Goal: Information Seeking & Learning: Learn about a topic

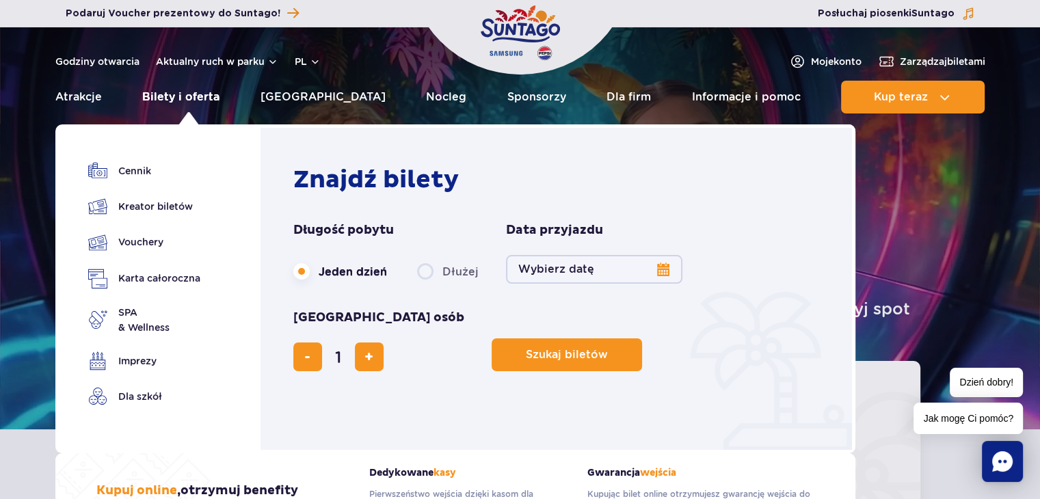
click at [204, 100] on link "Bilety i oferta" at bounding box center [180, 97] width 77 height 33
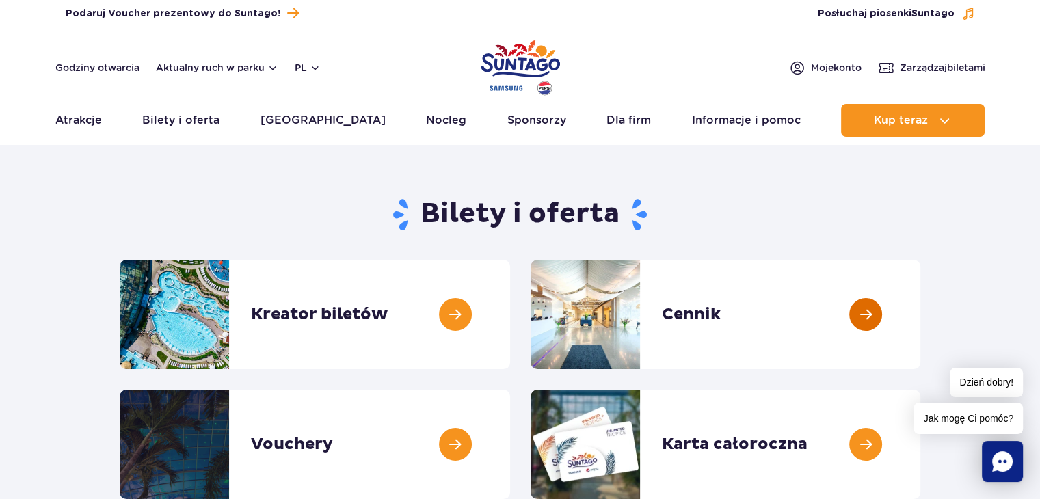
click at [920, 304] on link at bounding box center [920, 314] width 0 height 109
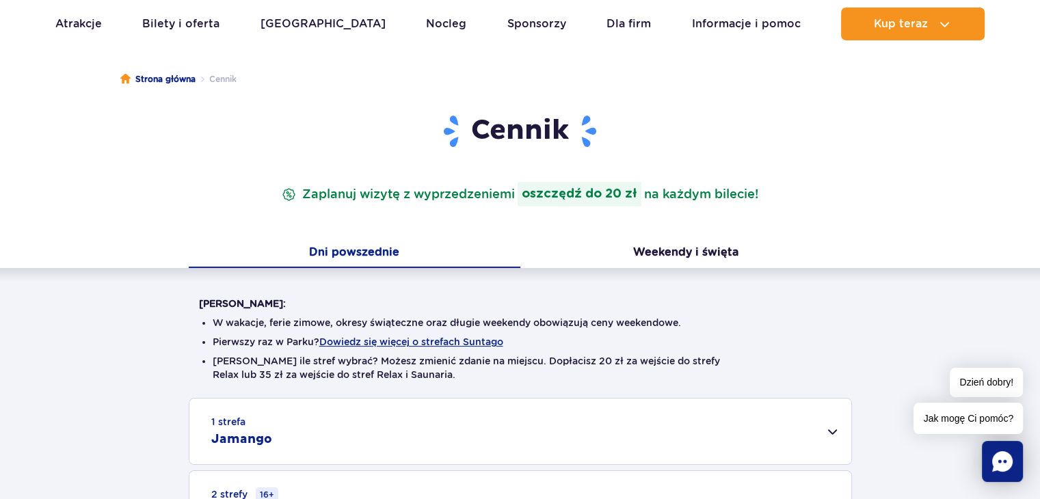
scroll to position [137, 0]
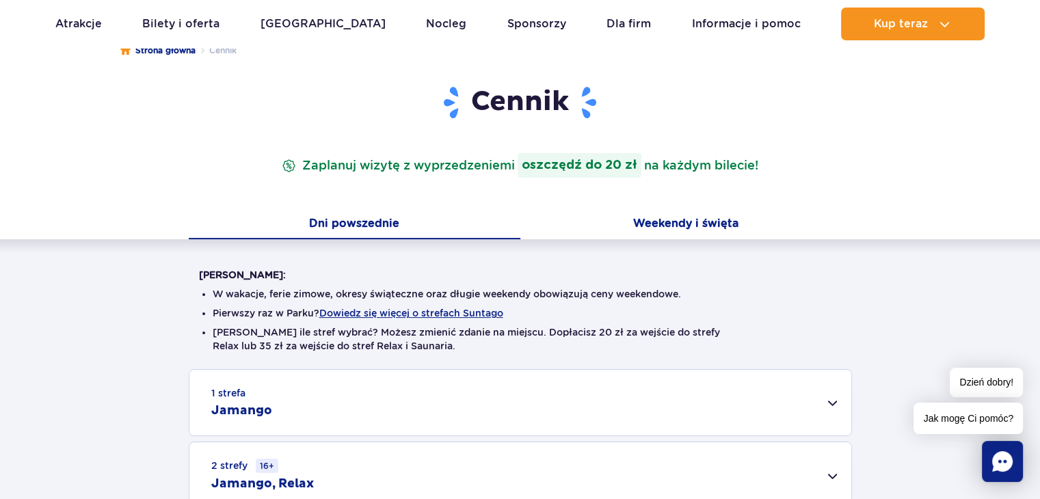
click at [709, 229] on button "Weekendy i święta" at bounding box center [686, 225] width 332 height 29
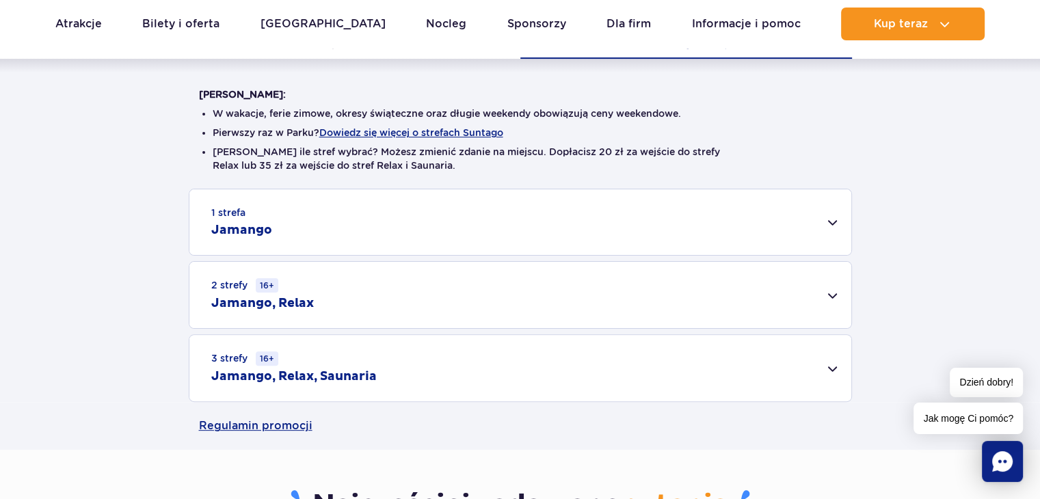
scroll to position [342, 0]
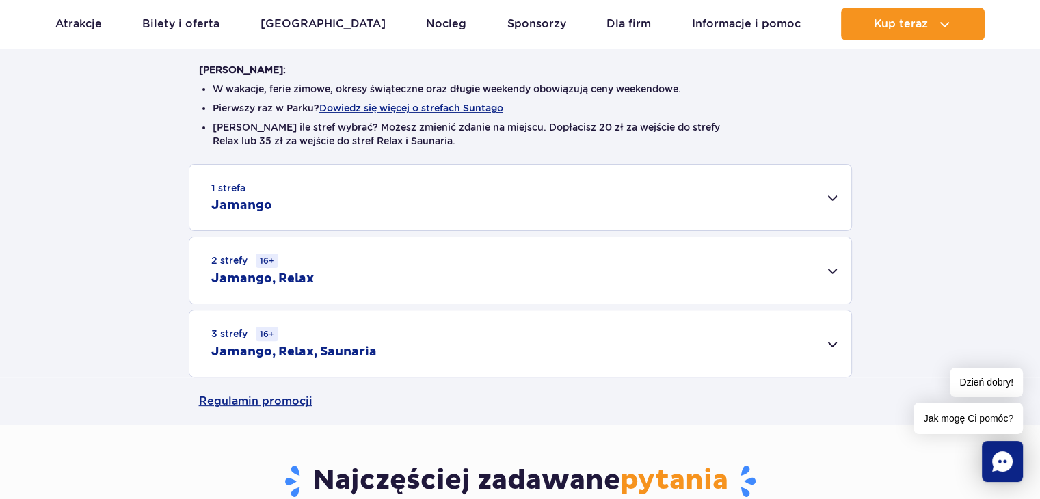
click at [832, 277] on div "2 strefy 16+ Jamango, Relax" at bounding box center [520, 270] width 662 height 66
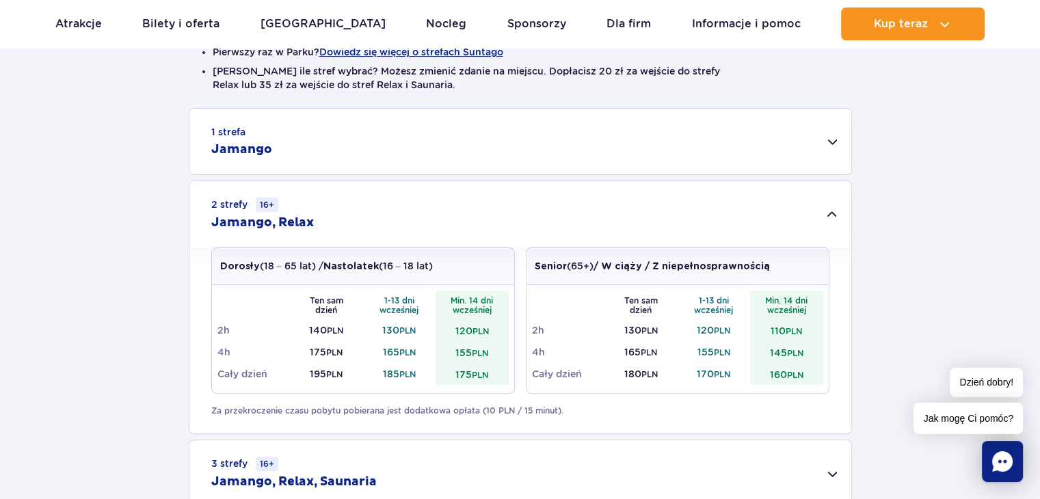
scroll to position [479, 0]
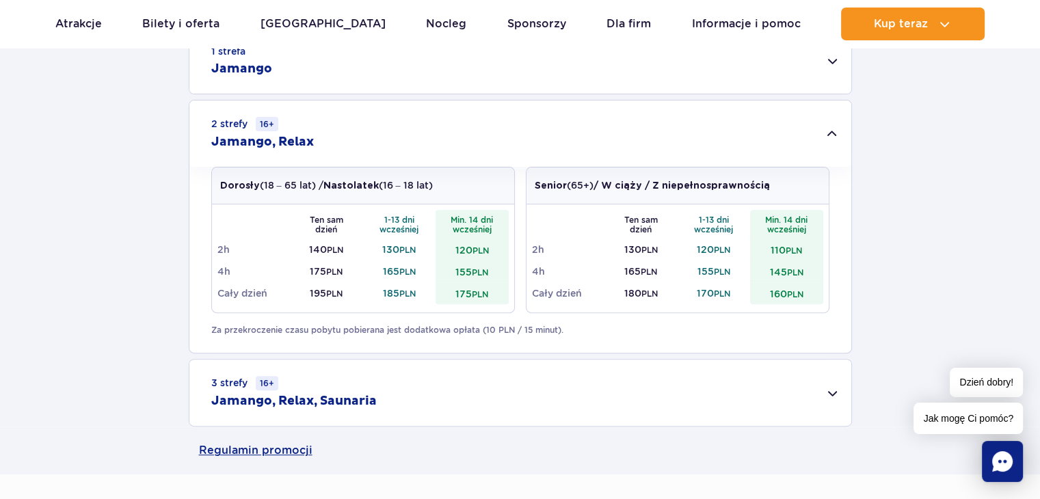
click at [812, 394] on div "3 strefy 16+ Jamango, Relax, Saunaria" at bounding box center [520, 393] width 662 height 66
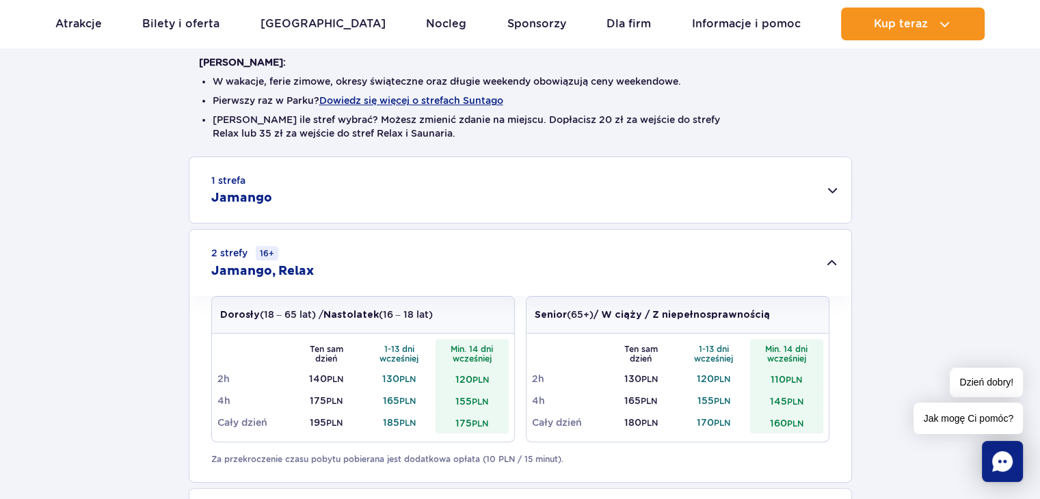
scroll to position [342, 0]
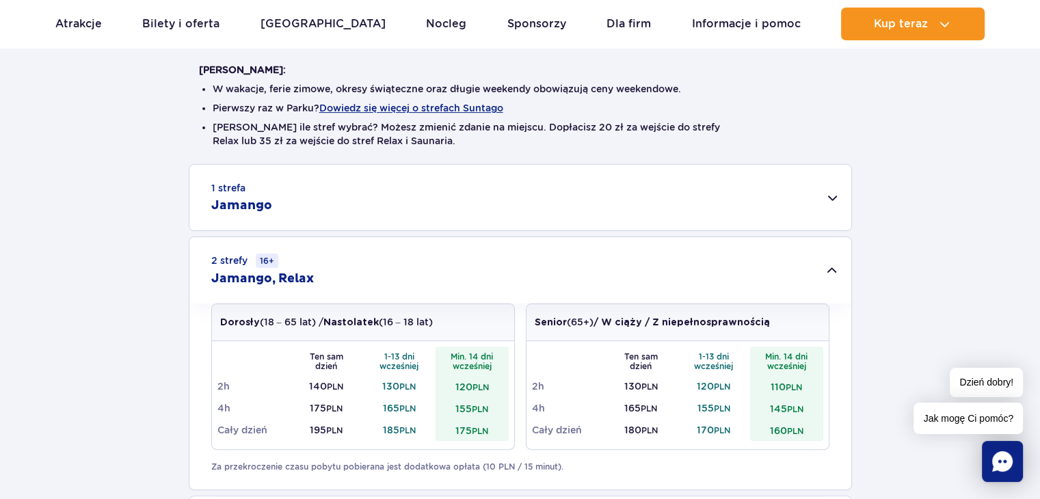
click at [838, 205] on div "1 strefa Jamango" at bounding box center [520, 198] width 662 height 66
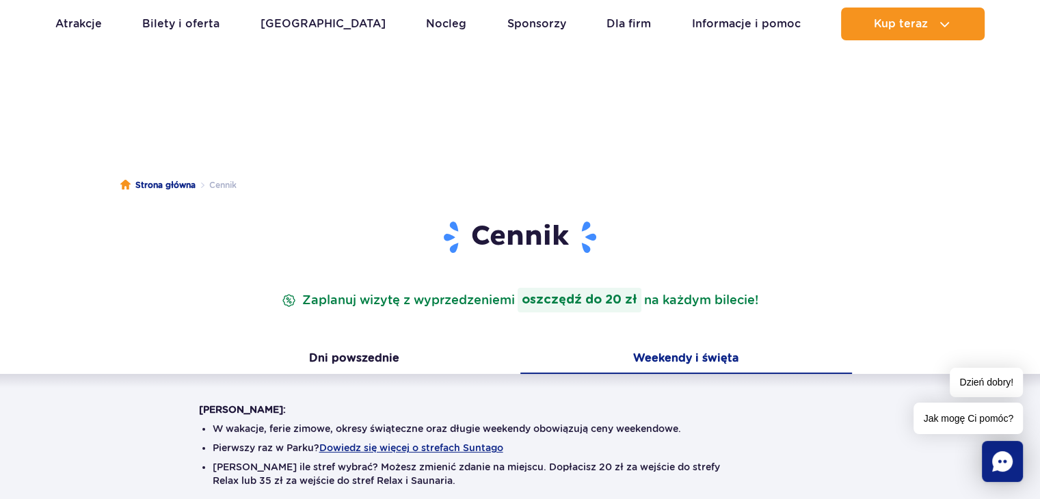
scroll to position [0, 0]
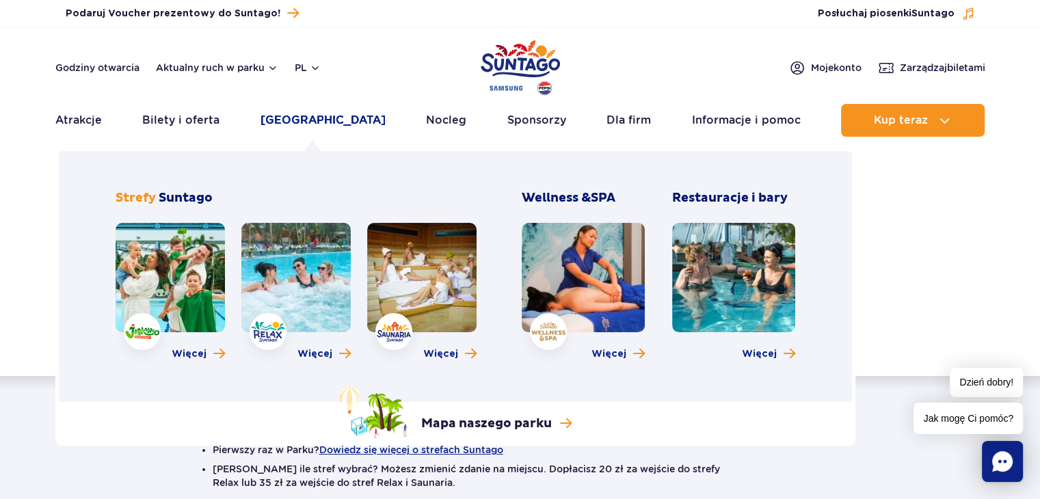
click at [325, 120] on link "[GEOGRAPHIC_DATA]" at bounding box center [322, 120] width 125 height 33
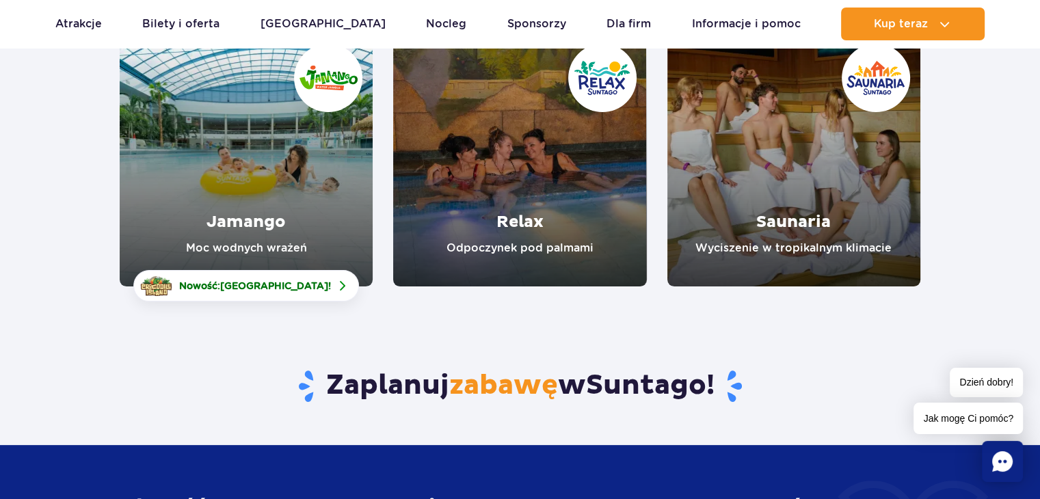
scroll to position [205, 0]
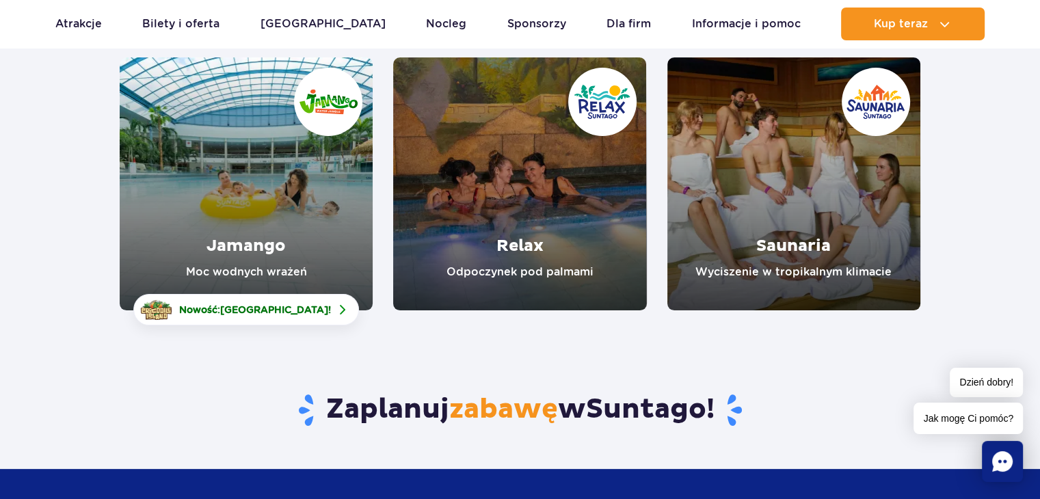
click at [506, 195] on link "Relax" at bounding box center [519, 183] width 253 height 253
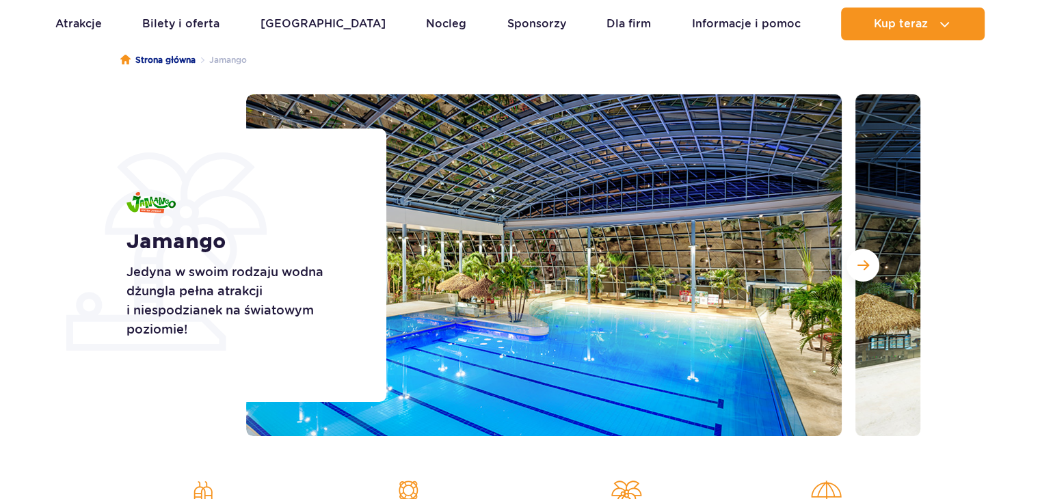
scroll to position [137, 0]
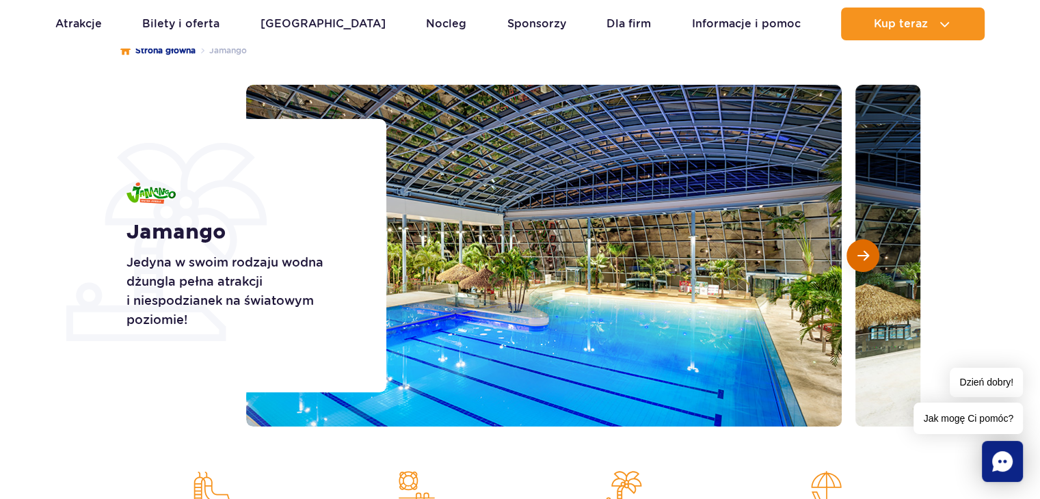
click at [860, 255] on span "Następny slajd" at bounding box center [863, 256] width 12 height 12
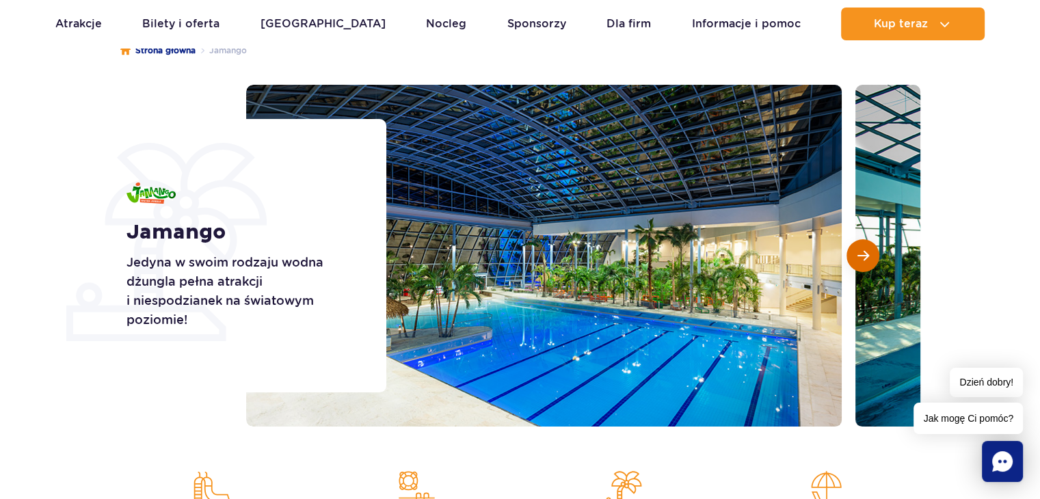
click at [860, 255] on span "Następny slajd" at bounding box center [863, 256] width 12 height 12
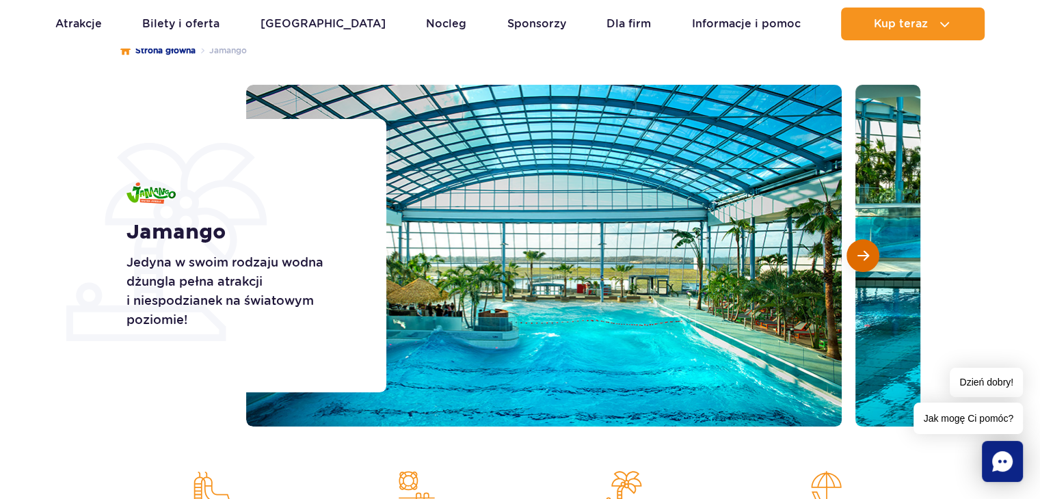
click at [860, 255] on span "Następny slajd" at bounding box center [863, 256] width 12 height 12
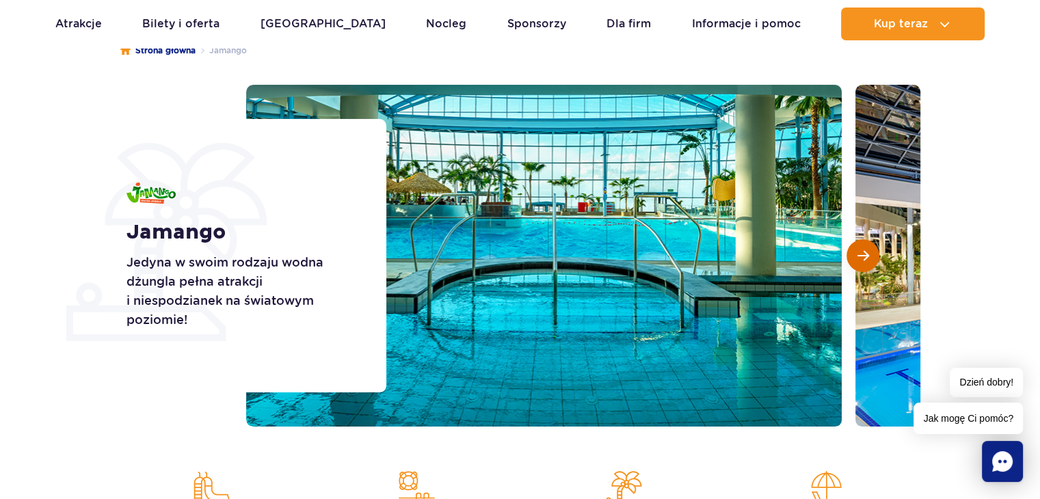
click at [859, 255] on span "Następny slajd" at bounding box center [863, 256] width 12 height 12
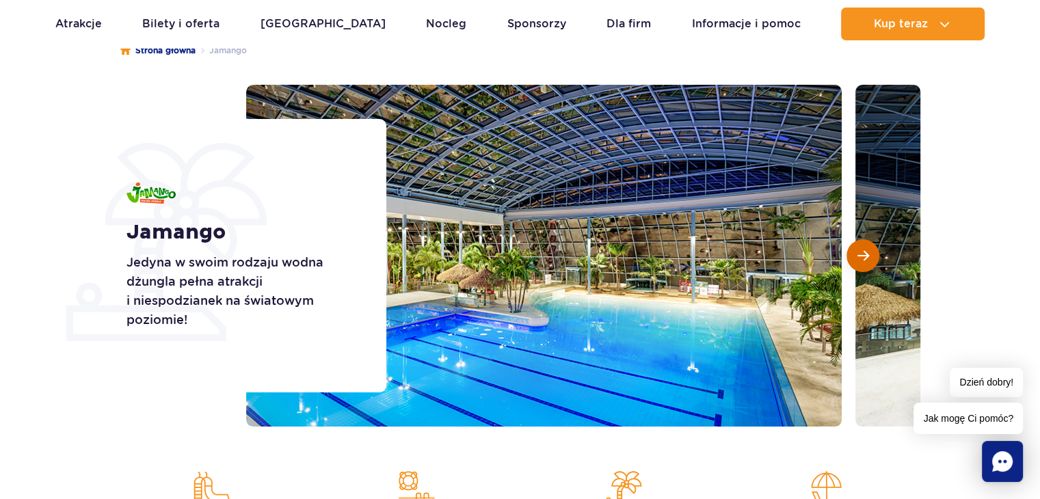
click at [856, 255] on button "Następny slajd" at bounding box center [862, 255] width 33 height 33
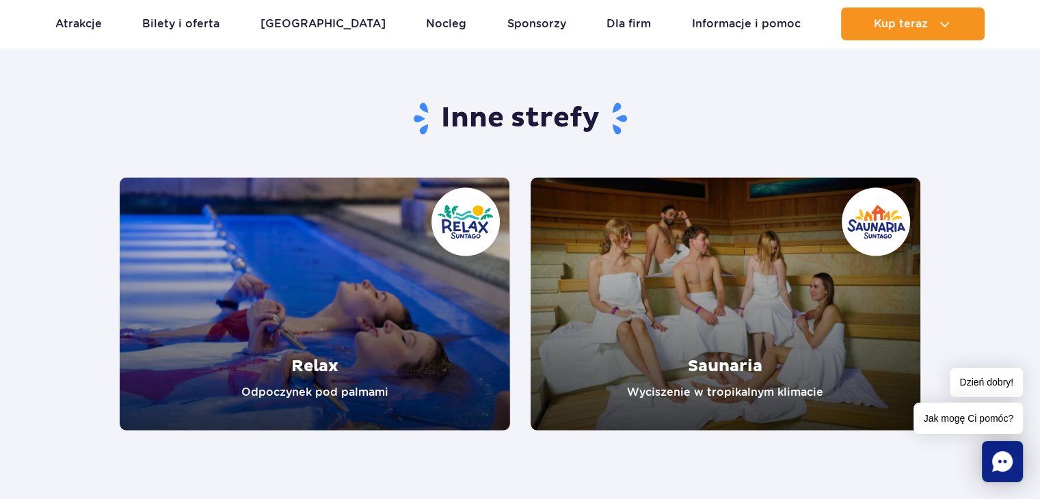
scroll to position [2666, 0]
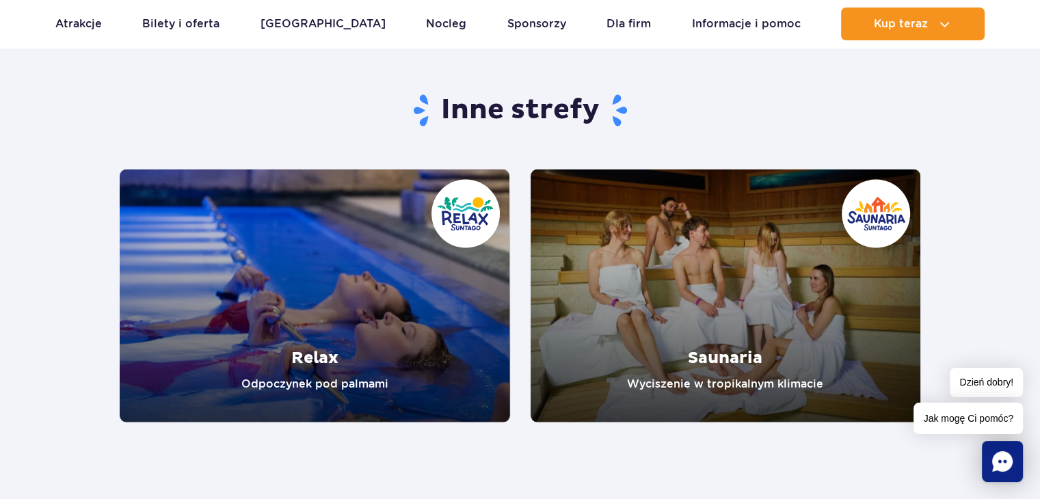
click at [659, 263] on link "Saunaria" at bounding box center [725, 296] width 390 height 253
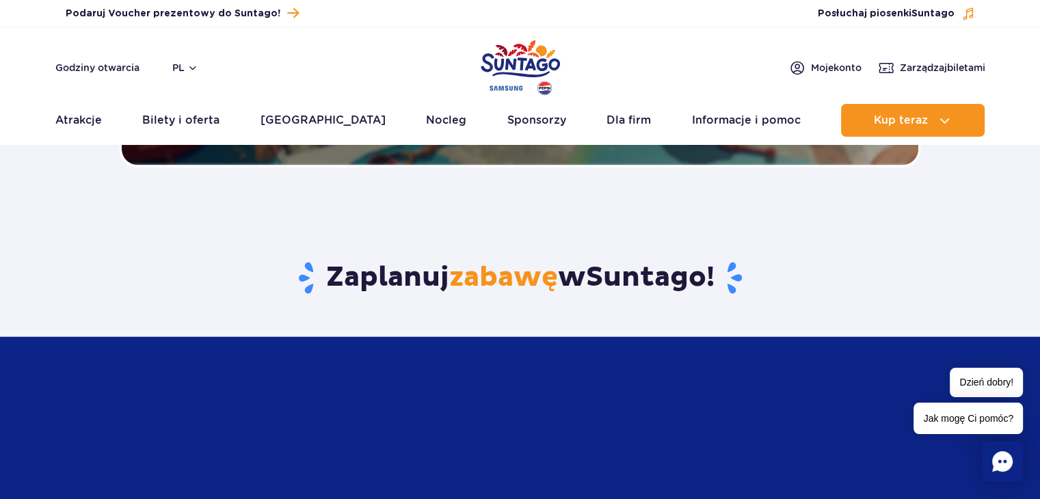
scroll to position [3213, 0]
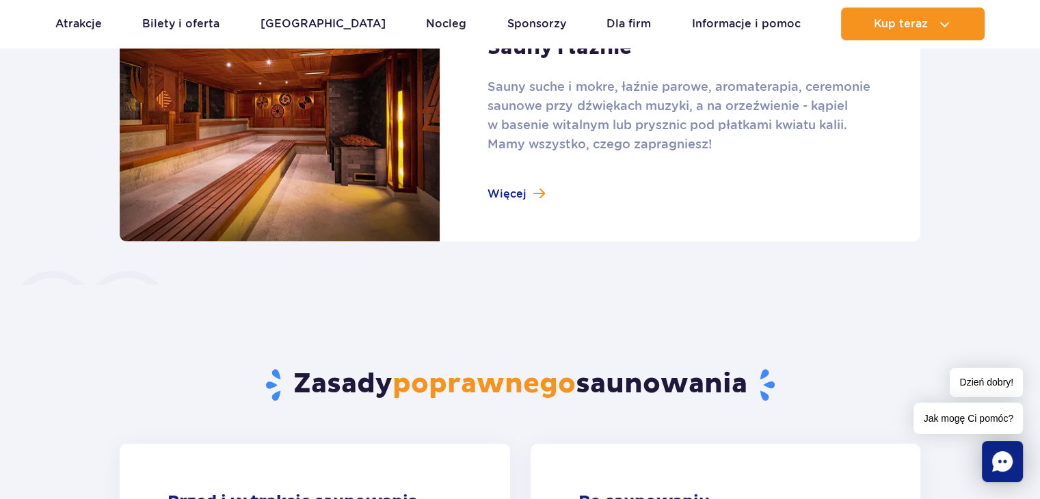
scroll to position [1025, 0]
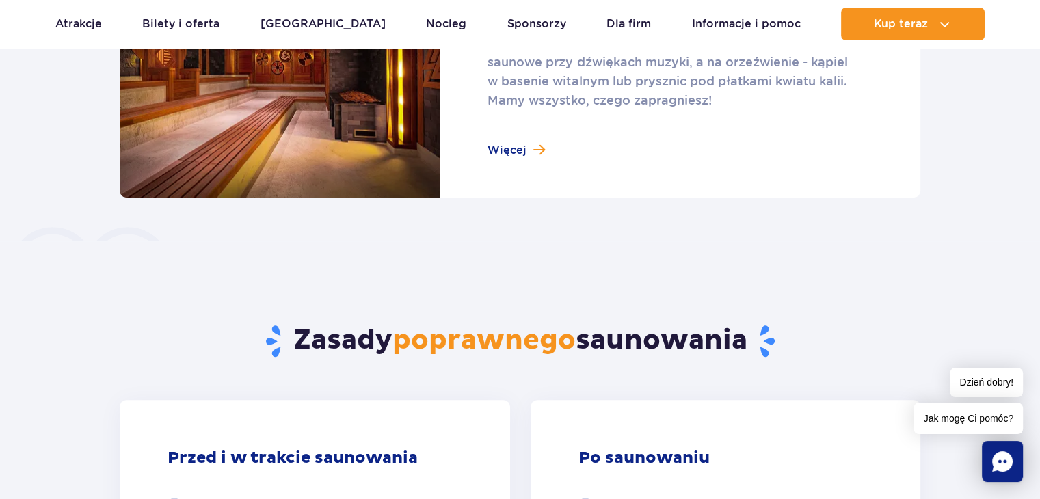
click at [521, 148] on link at bounding box center [520, 74] width 800 height 245
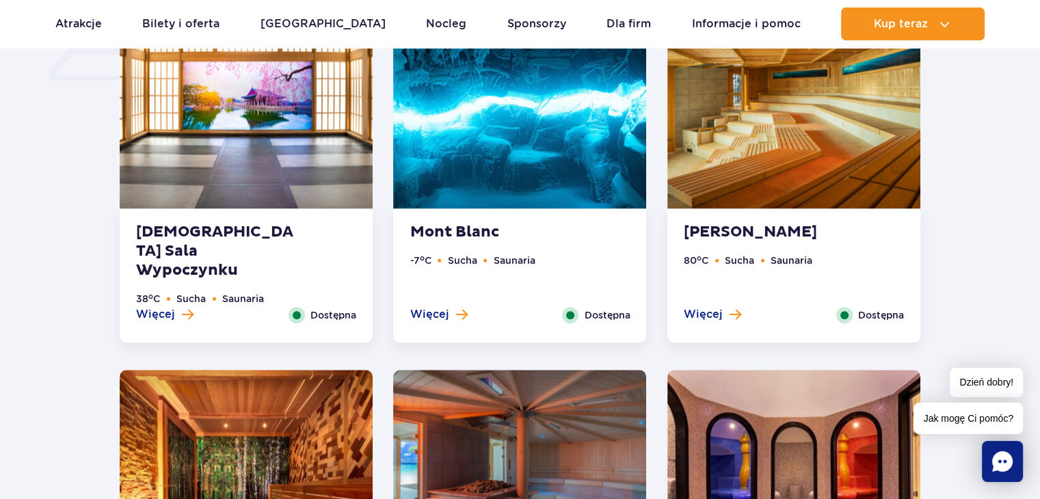
scroll to position [1230, 0]
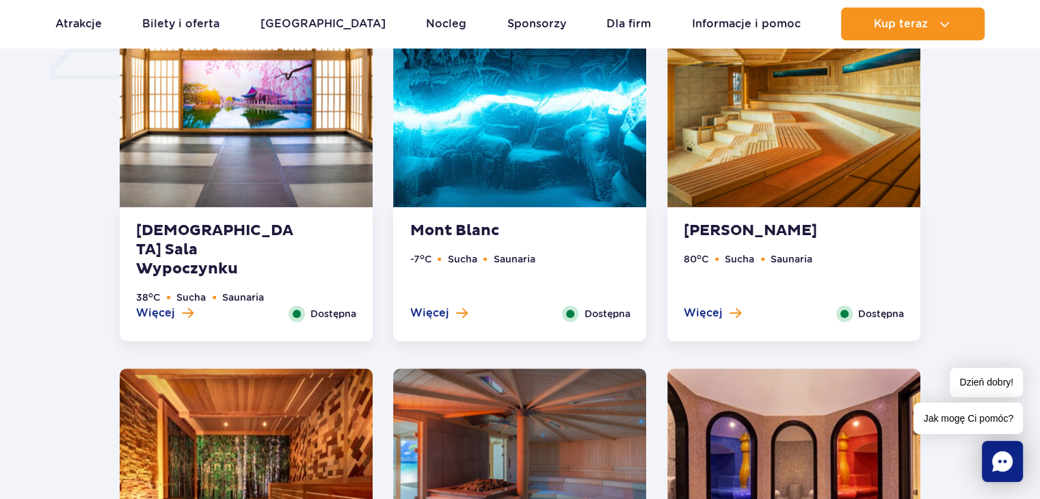
drag, startPoint x: 463, startPoint y: 317, endPoint x: 446, endPoint y: 293, distance: 30.0
click at [443, 254] on ul "-7 o C Sucha Saunaria" at bounding box center [519, 279] width 220 height 54
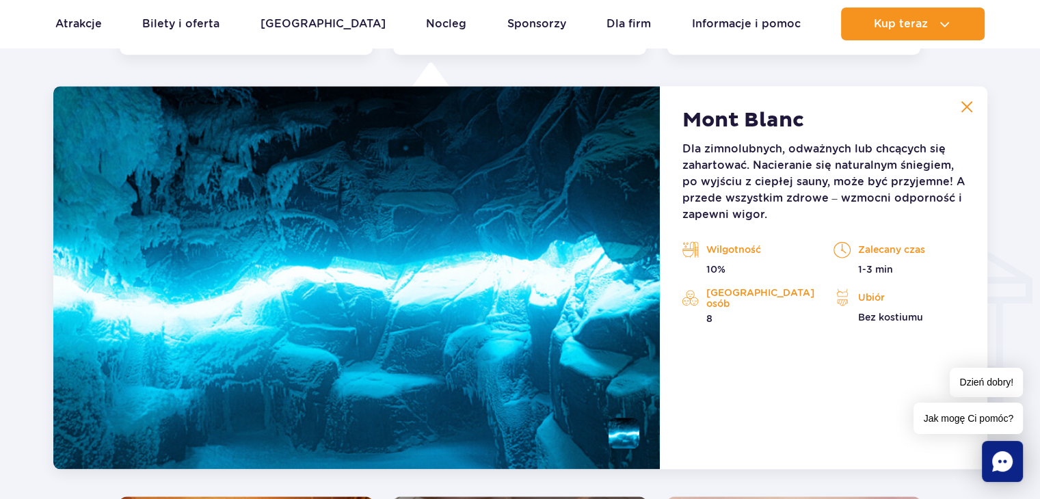
scroll to position [1520, 0]
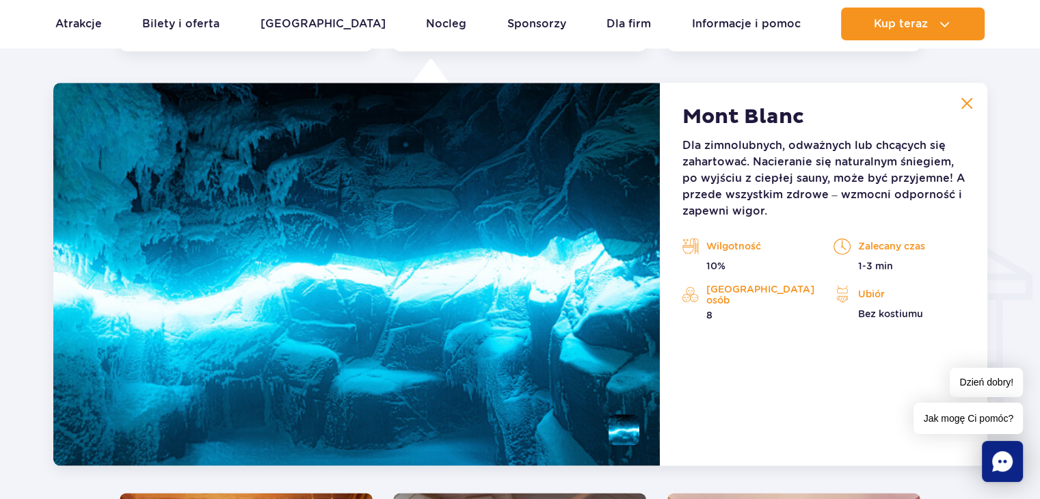
click at [963, 101] on img at bounding box center [966, 103] width 12 height 12
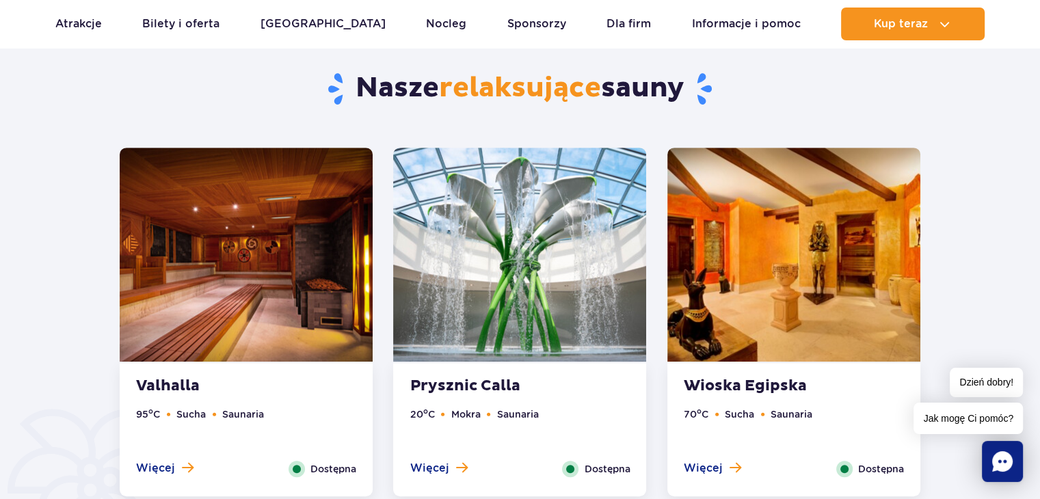
click at [335, 434] on ul "95 o C Sucha Saunaria" at bounding box center [246, 434] width 220 height 54
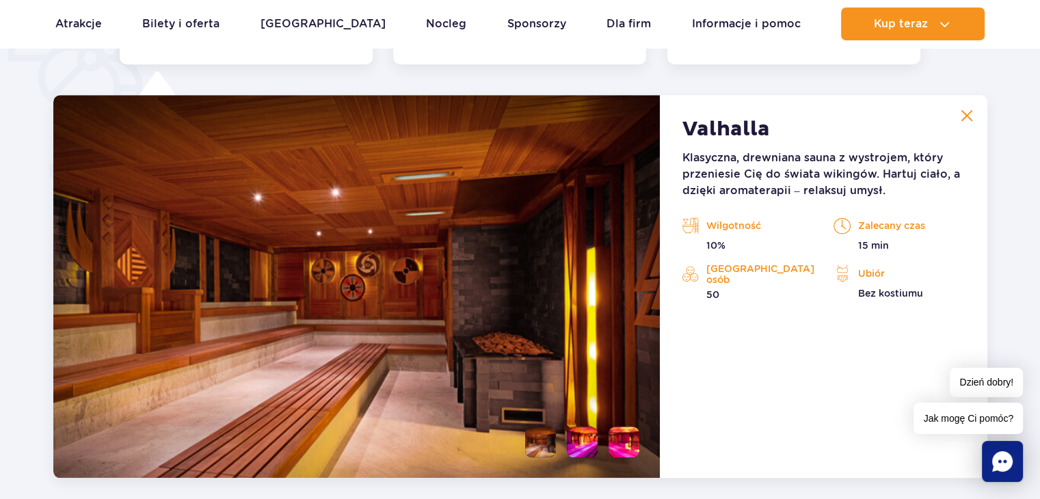
scroll to position [1145, 0]
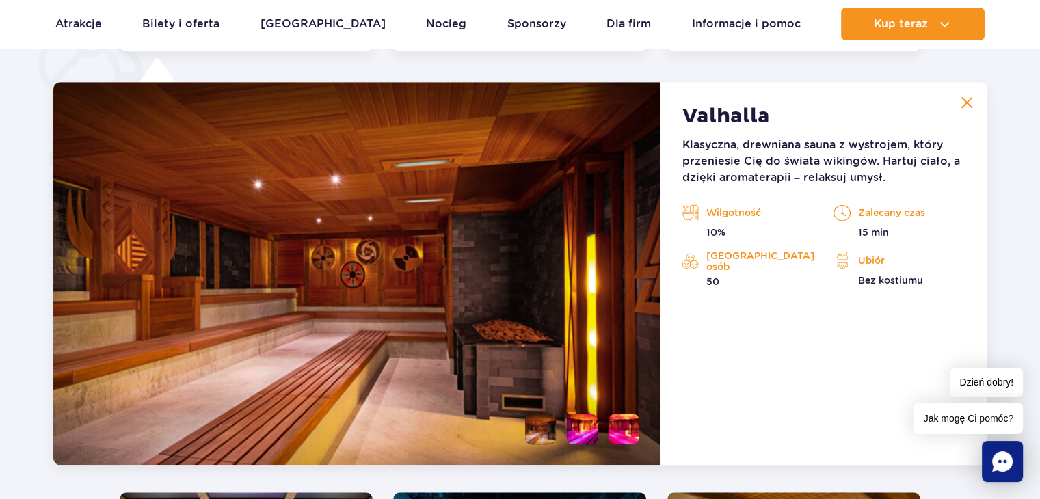
click at [965, 103] on img at bounding box center [966, 102] width 12 height 12
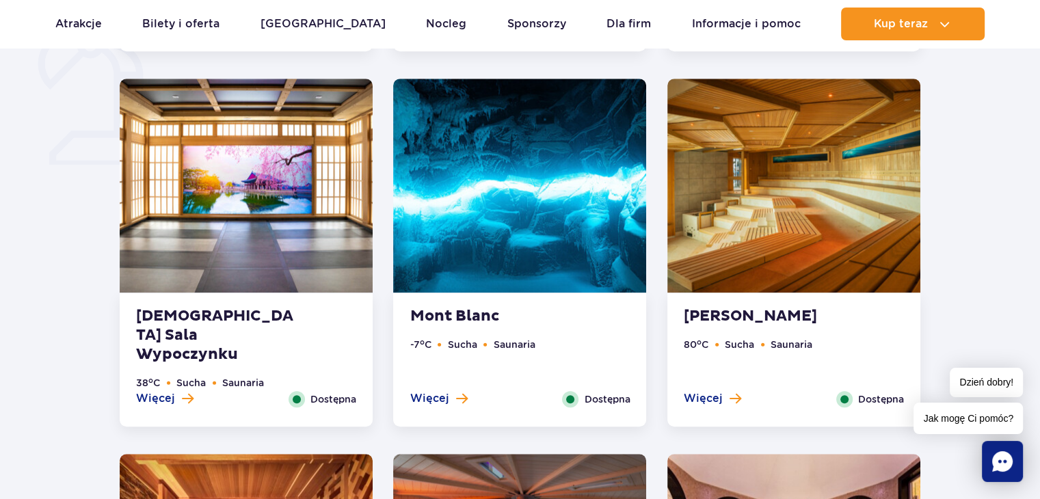
click at [476, 222] on img at bounding box center [519, 186] width 253 height 214
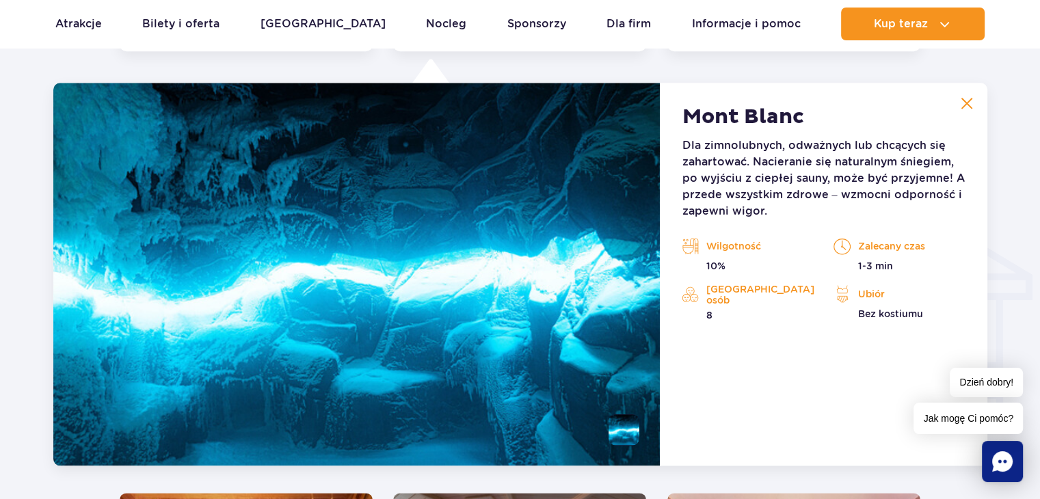
click at [975, 105] on button at bounding box center [966, 103] width 27 height 27
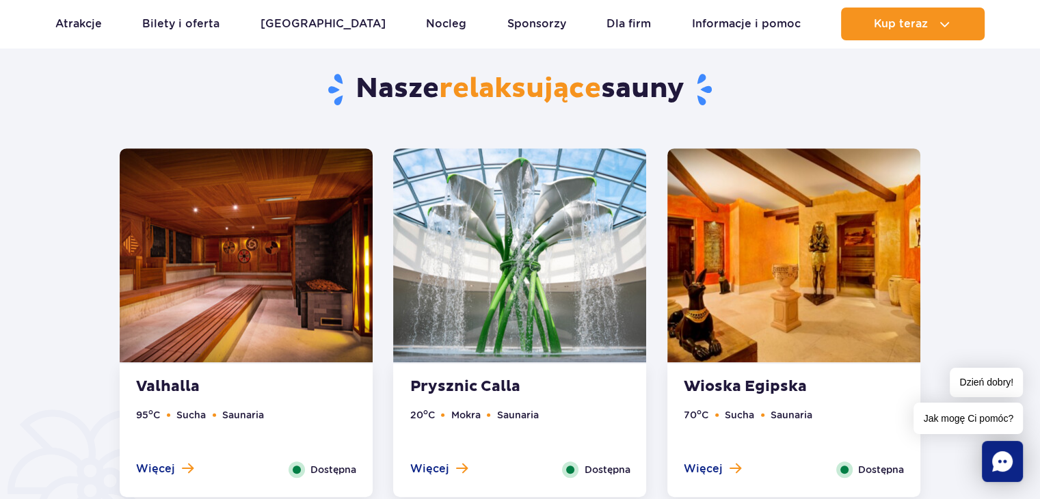
click at [555, 310] on img at bounding box center [519, 255] width 253 height 214
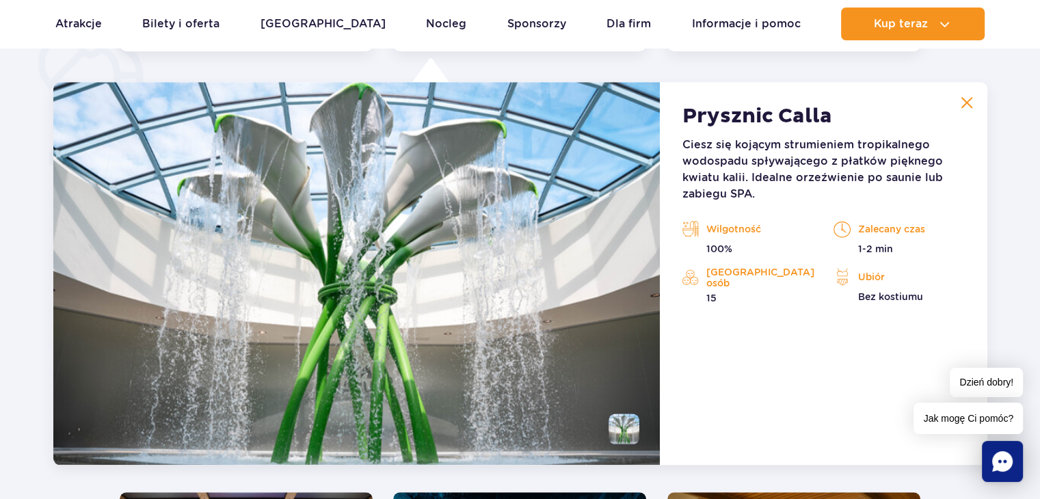
click at [965, 101] on img at bounding box center [966, 102] width 12 height 12
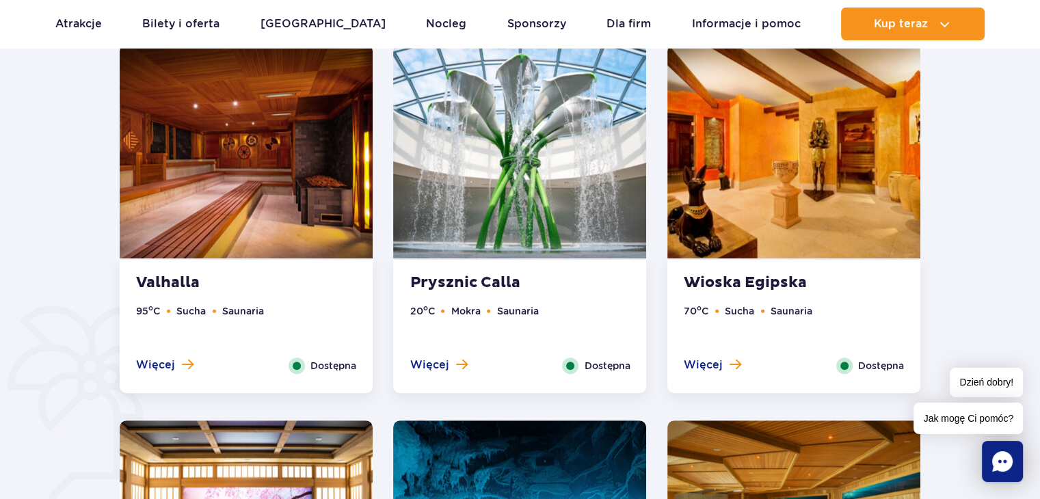
click at [821, 232] on img at bounding box center [793, 151] width 253 height 214
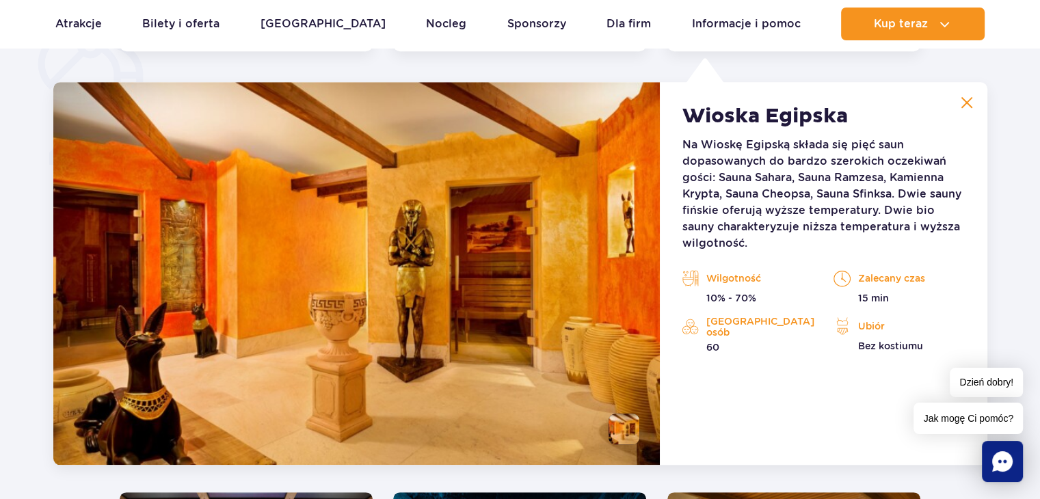
click at [971, 103] on img at bounding box center [966, 102] width 12 height 12
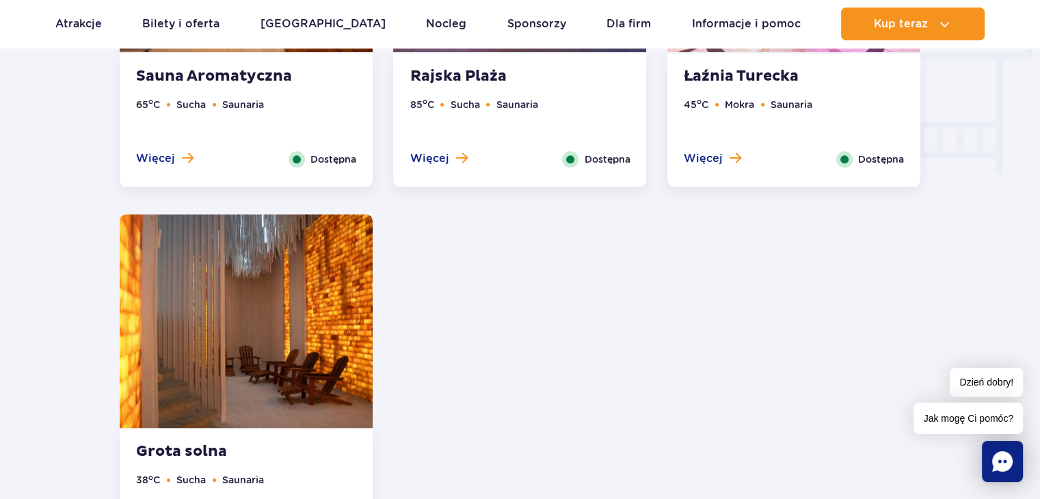
scroll to position [1829, 0]
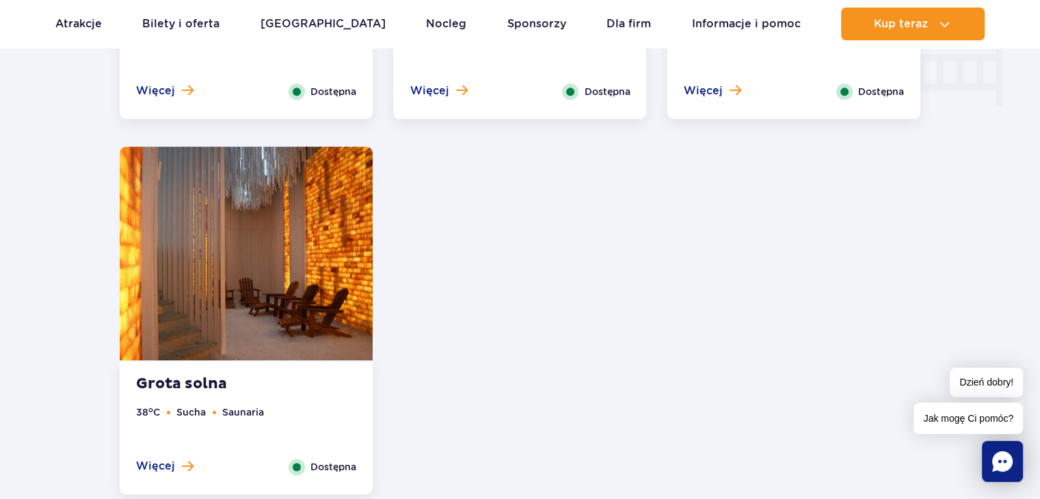
click at [346, 394] on div "Grota solna 38 o C Sucha Saunaria Więcej Zamknij Dostępna" at bounding box center [246, 427] width 253 height 133
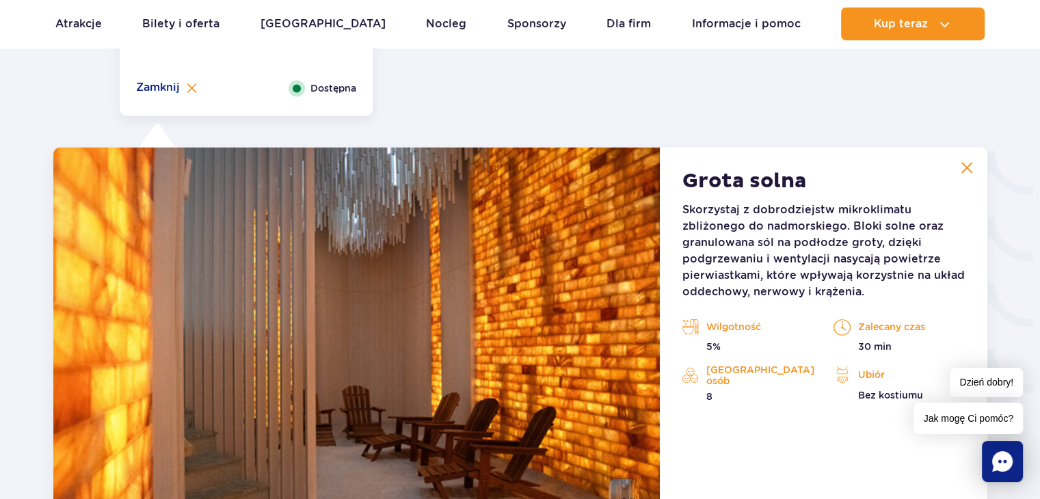
scroll to position [2272, 0]
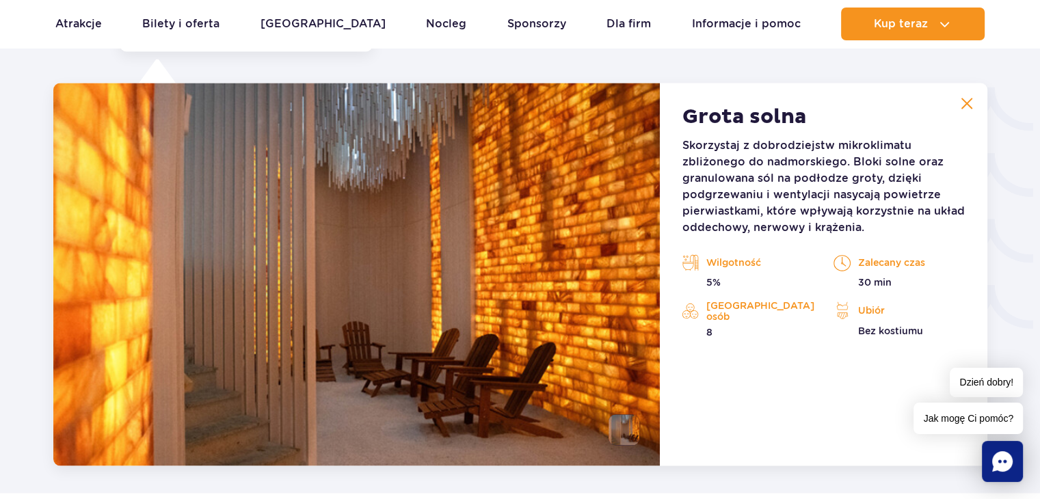
click at [973, 113] on button at bounding box center [966, 103] width 27 height 27
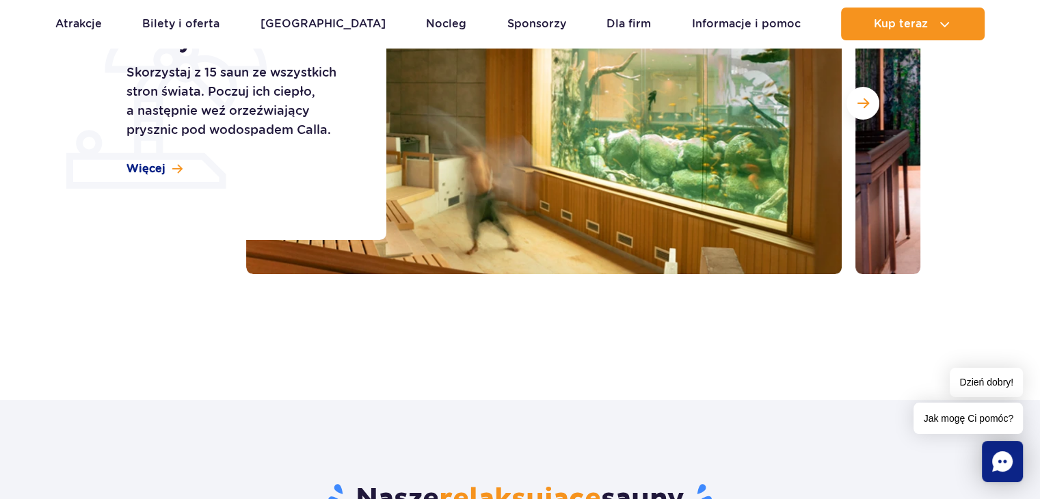
scroll to position [0, 0]
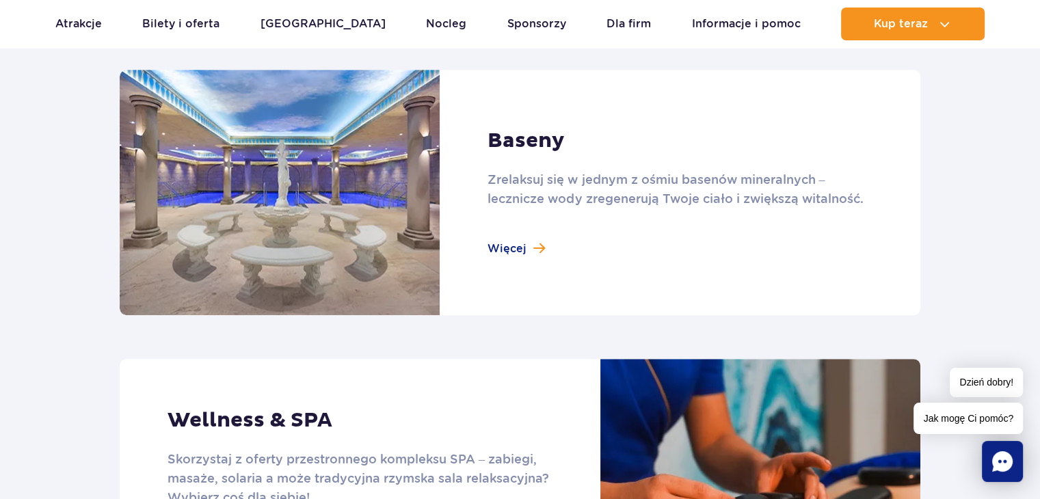
scroll to position [957, 0]
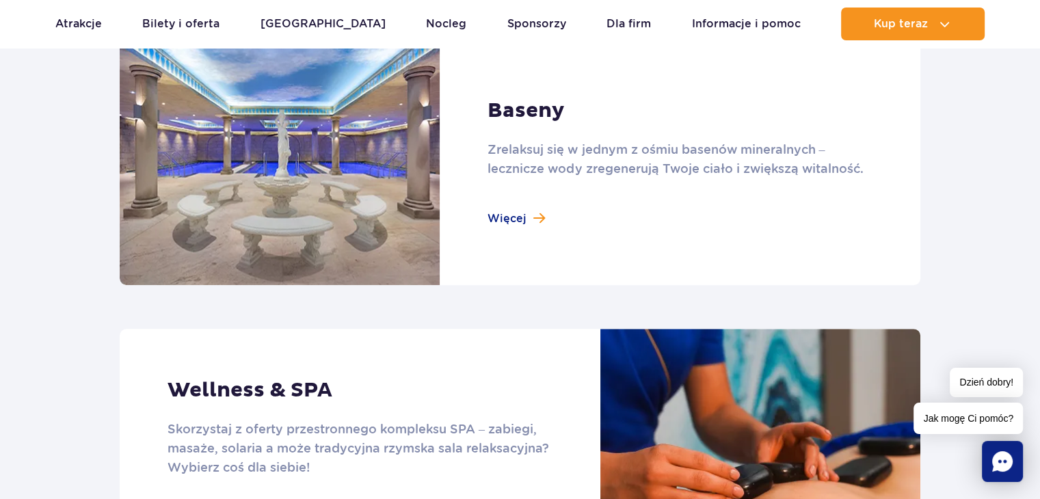
click at [526, 227] on link at bounding box center [520, 162] width 800 height 245
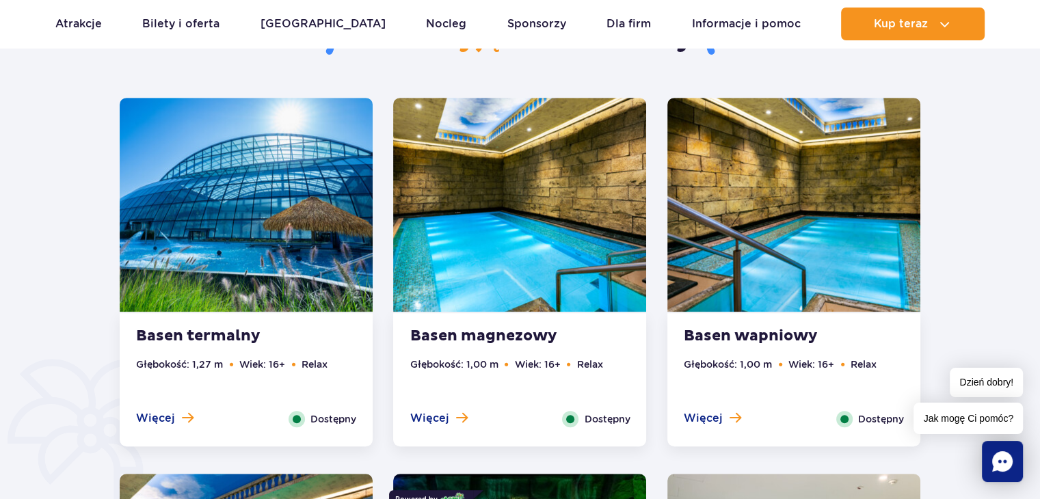
scroll to position [752, 0]
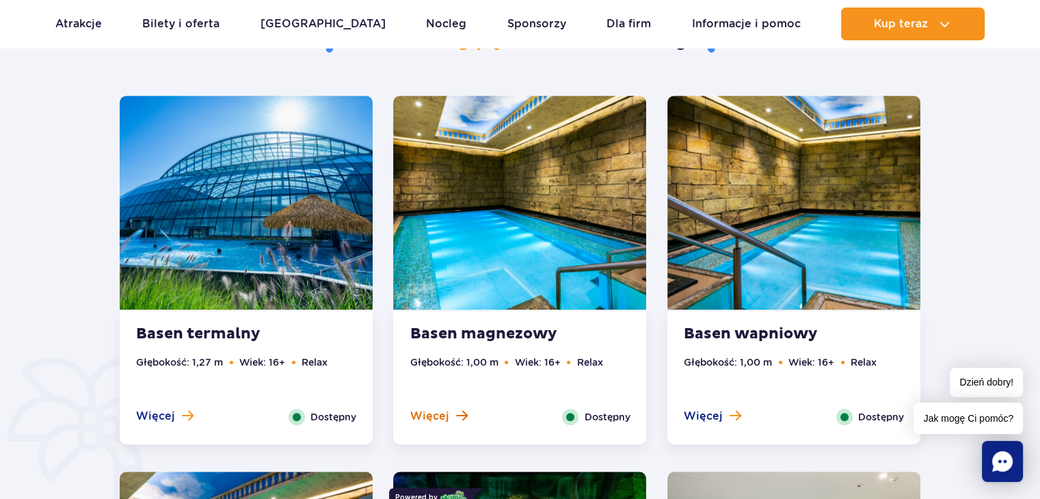
click at [445, 409] on span "Więcej" at bounding box center [428, 416] width 39 height 15
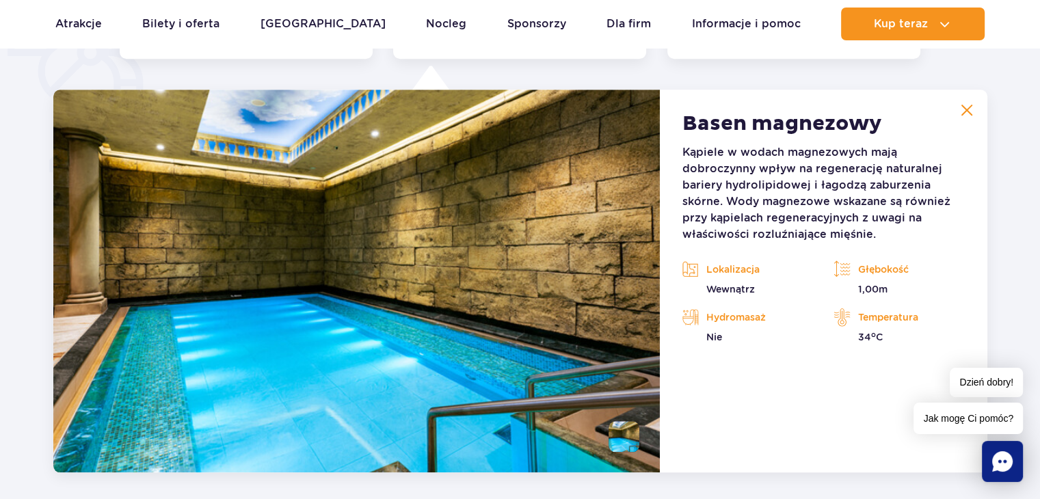
scroll to position [1145, 0]
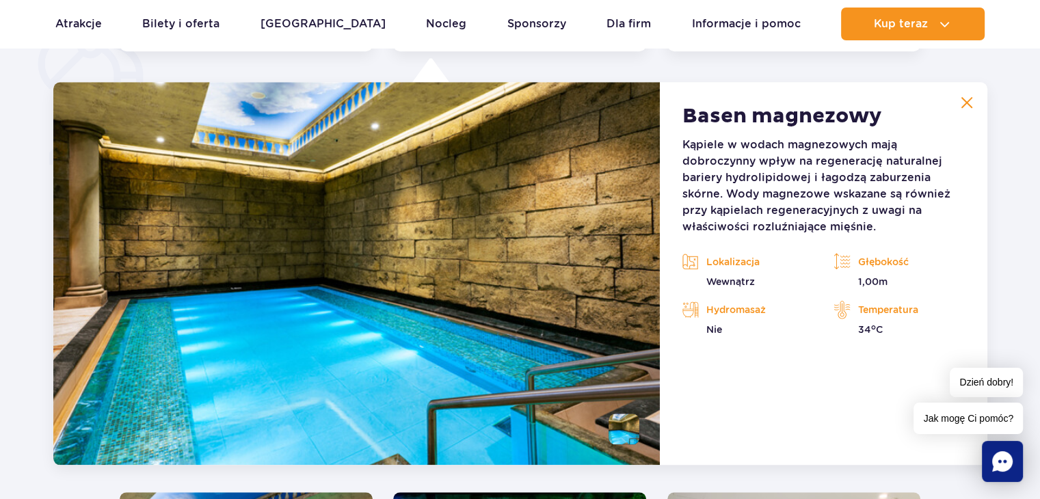
click at [968, 109] on button at bounding box center [966, 102] width 27 height 27
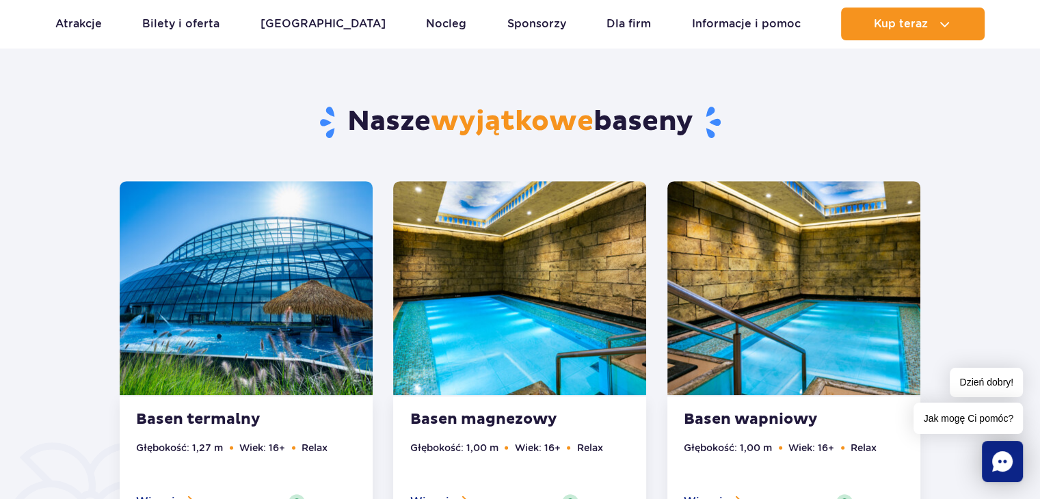
click at [826, 348] on img at bounding box center [793, 288] width 253 height 214
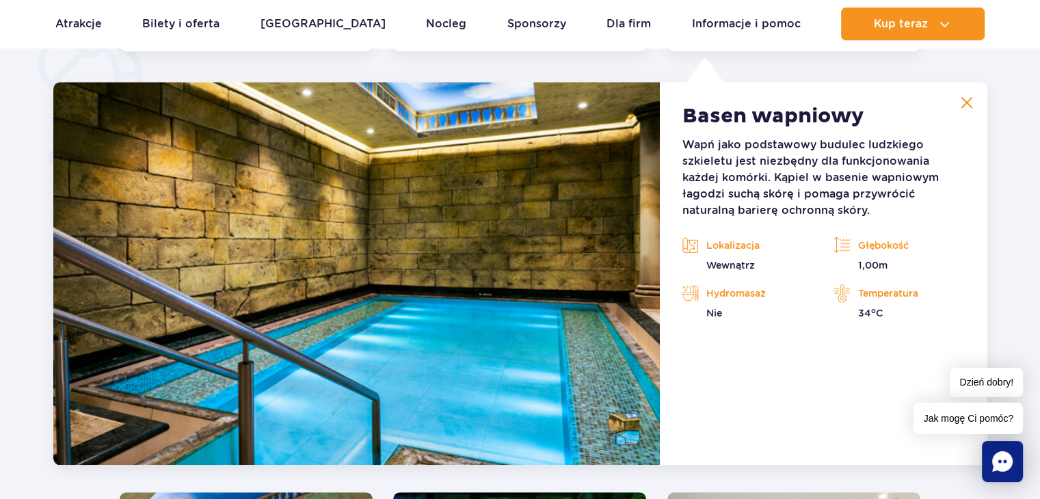
click at [967, 103] on img at bounding box center [966, 102] width 12 height 12
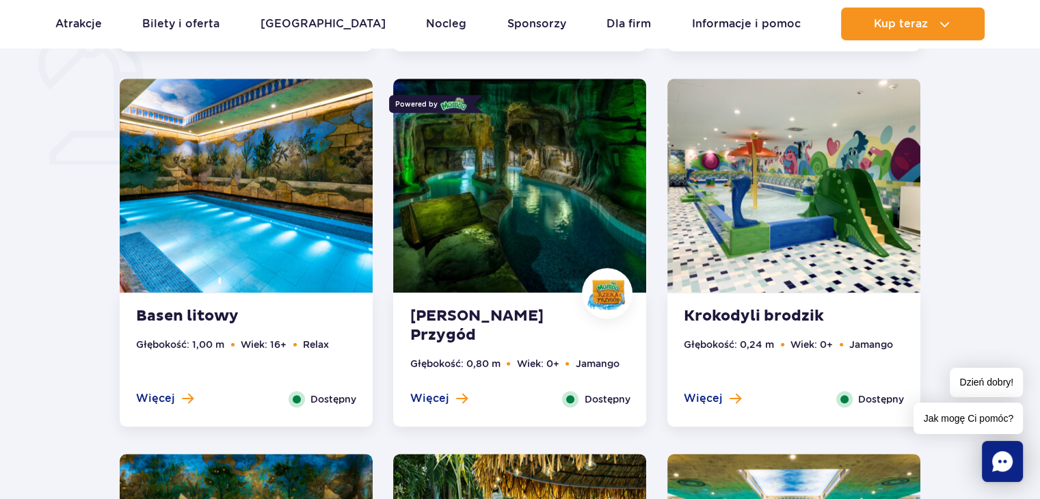
click at [301, 272] on img at bounding box center [246, 186] width 253 height 214
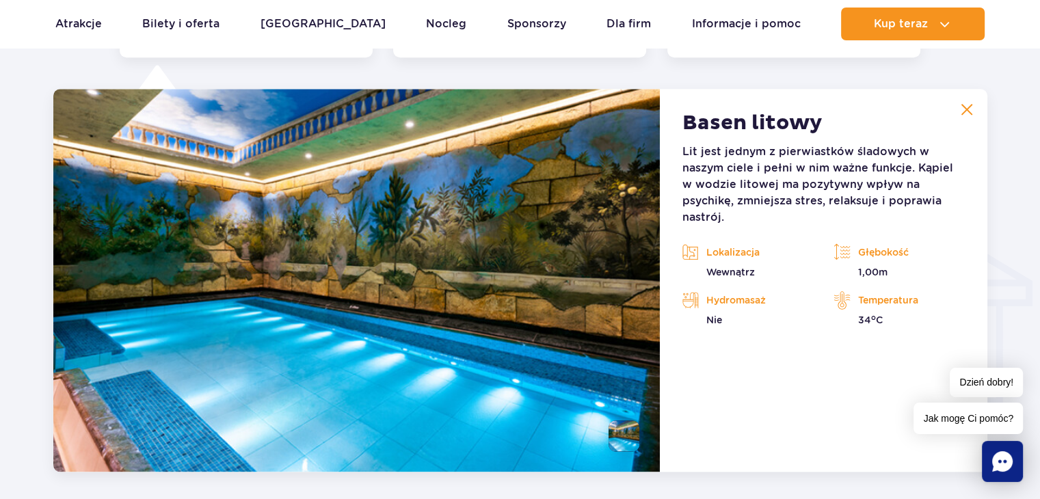
scroll to position [1520, 0]
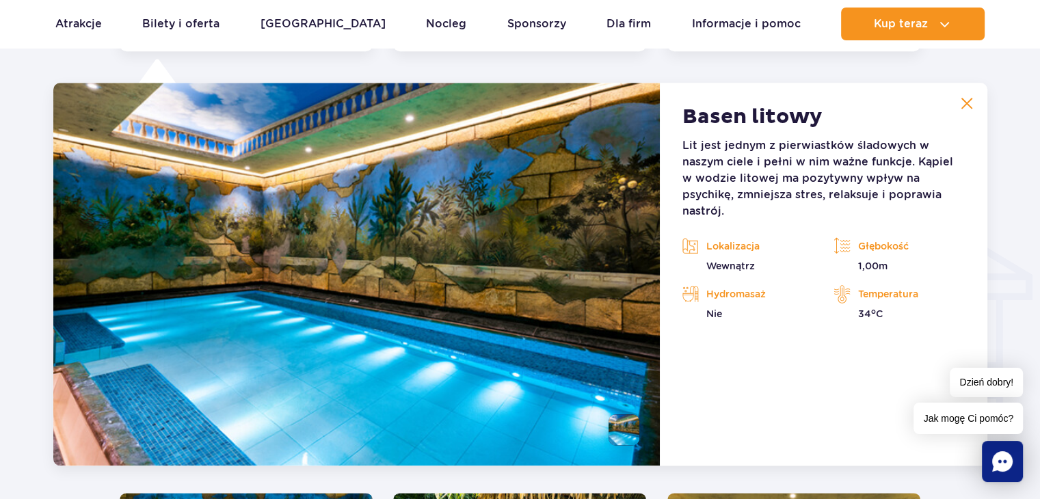
click at [965, 111] on button at bounding box center [966, 103] width 27 height 27
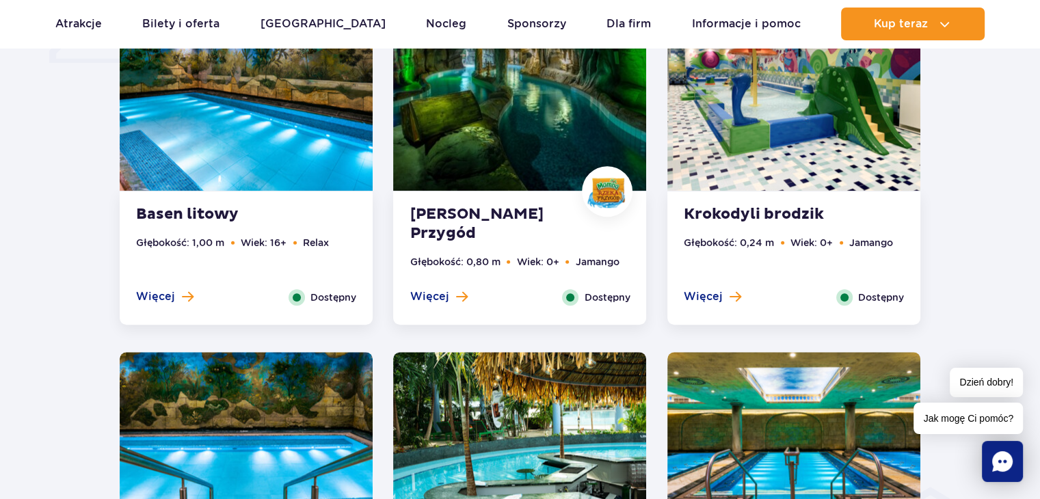
click at [492, 117] on img at bounding box center [519, 84] width 253 height 214
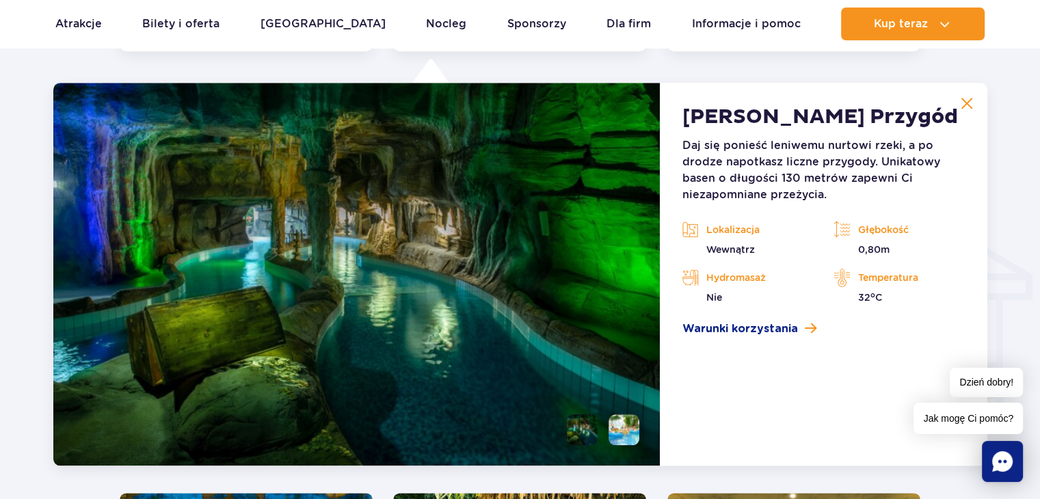
click at [969, 102] on img at bounding box center [966, 103] width 12 height 12
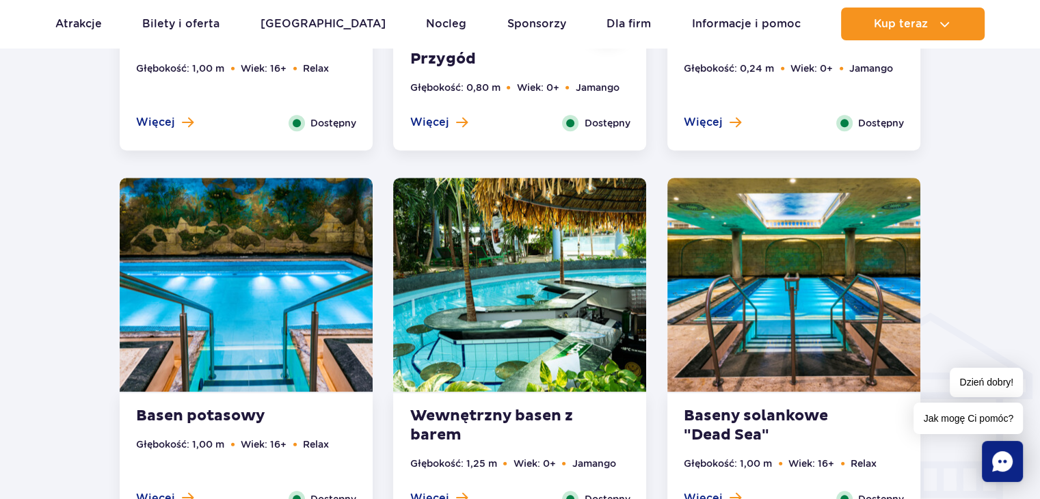
scroll to position [1452, 0]
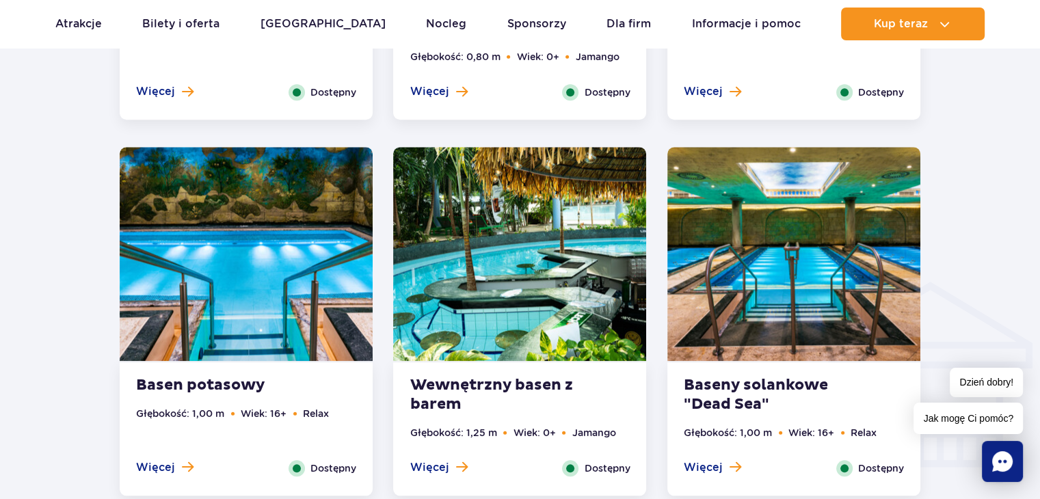
click at [208, 286] on img at bounding box center [246, 254] width 253 height 214
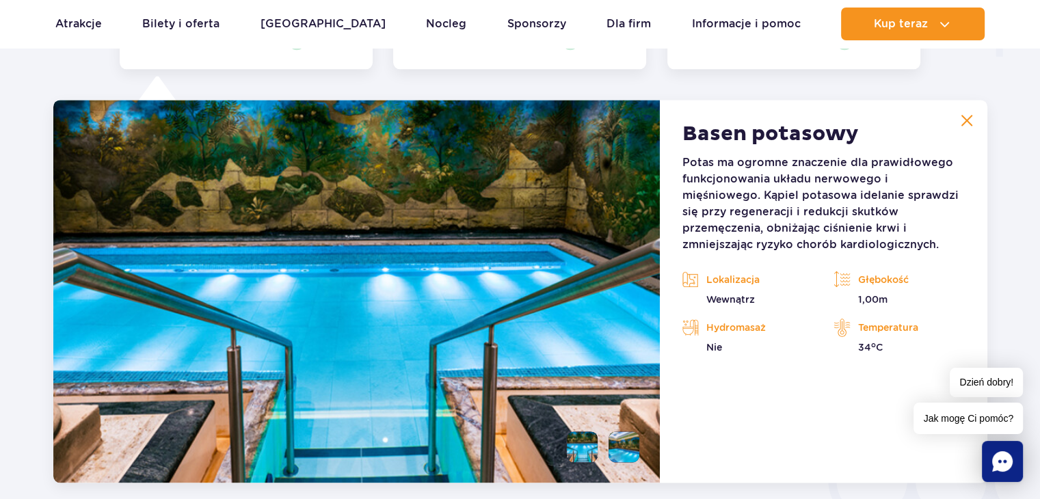
scroll to position [1896, 0]
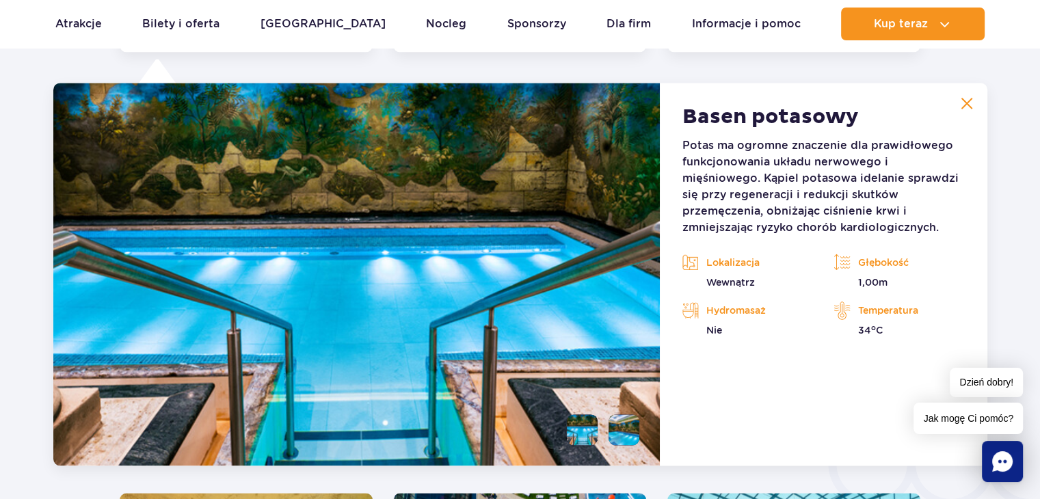
click at [972, 105] on button at bounding box center [966, 103] width 27 height 27
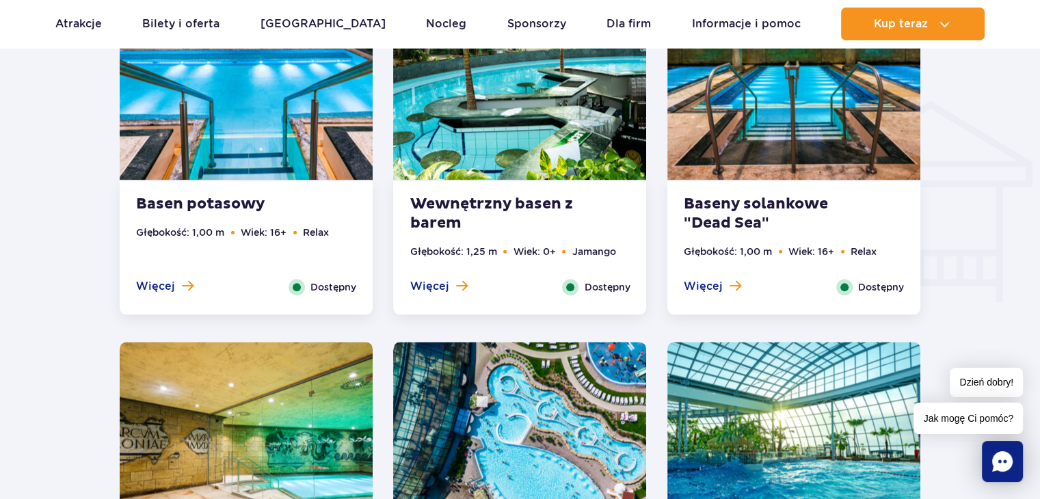
scroll to position [1485, 0]
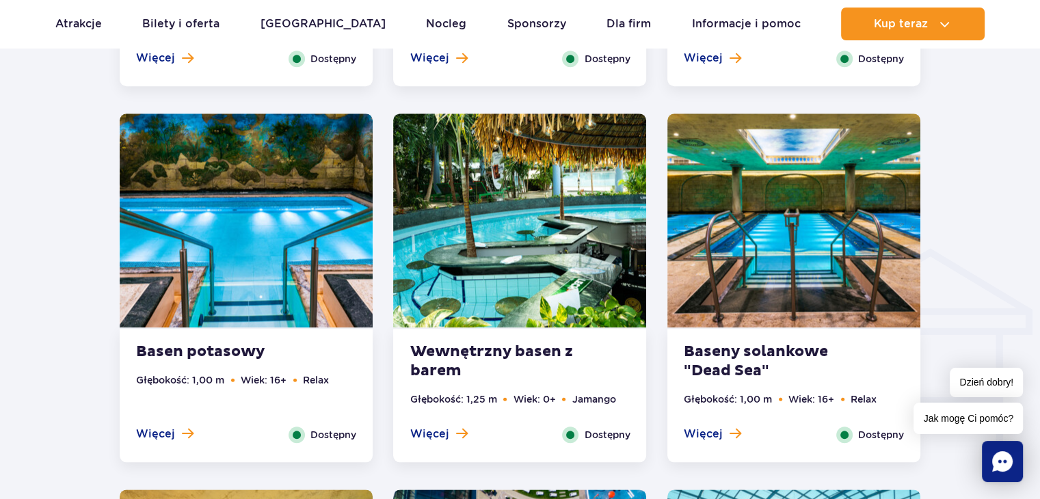
click at [763, 293] on img at bounding box center [793, 220] width 253 height 214
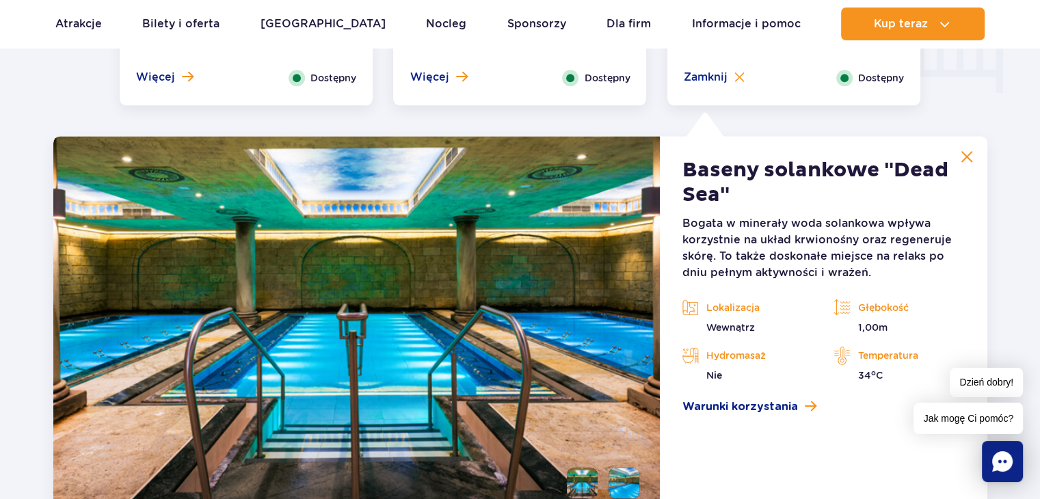
scroll to position [1896, 0]
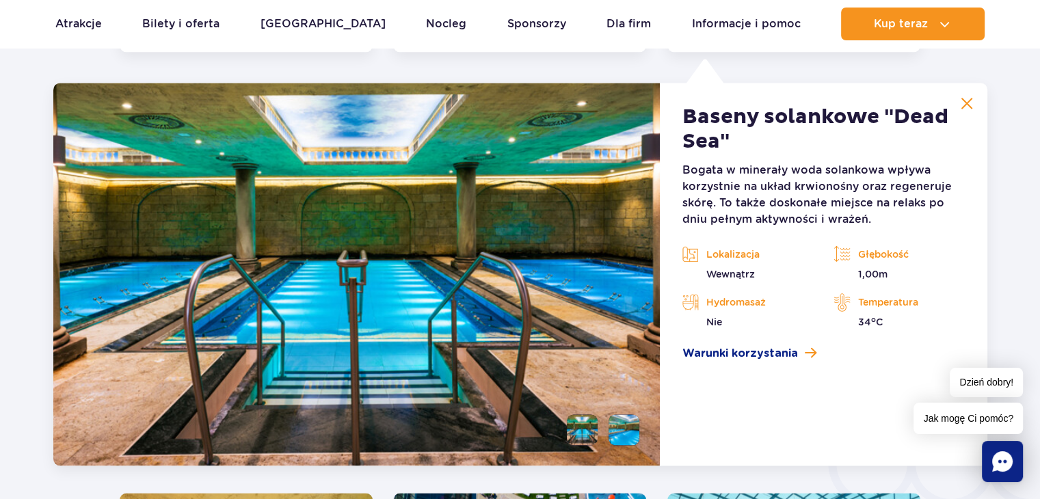
click at [968, 100] on img at bounding box center [966, 103] width 12 height 12
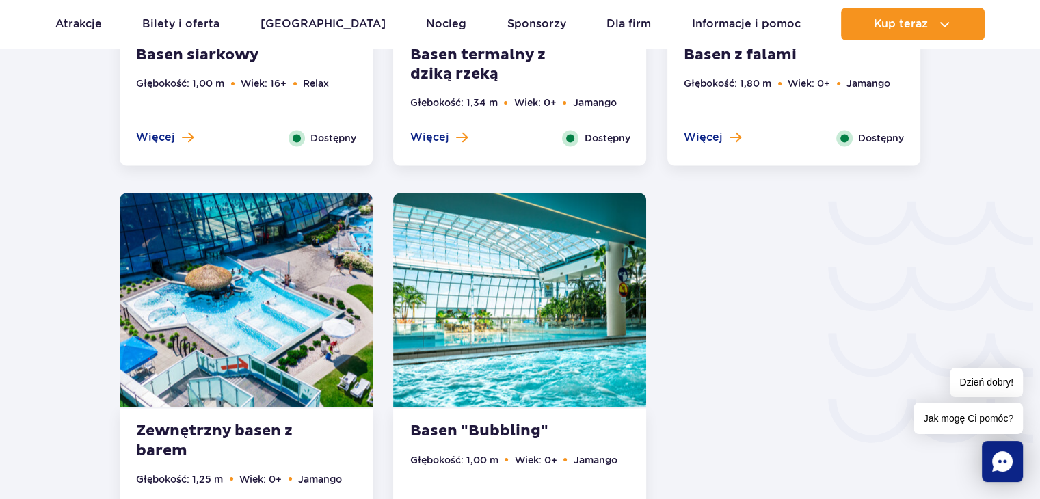
scroll to position [2169, 0]
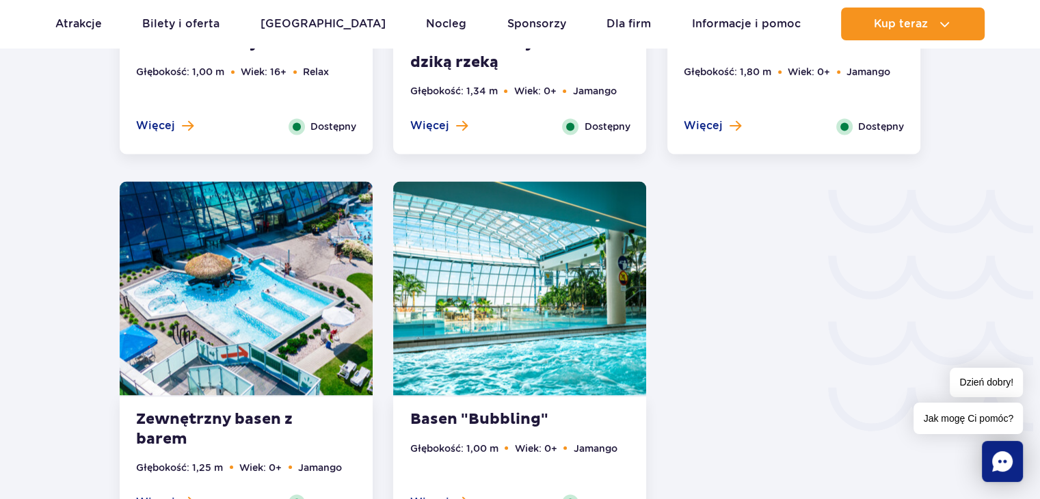
click at [618, 363] on img at bounding box center [519, 288] width 253 height 214
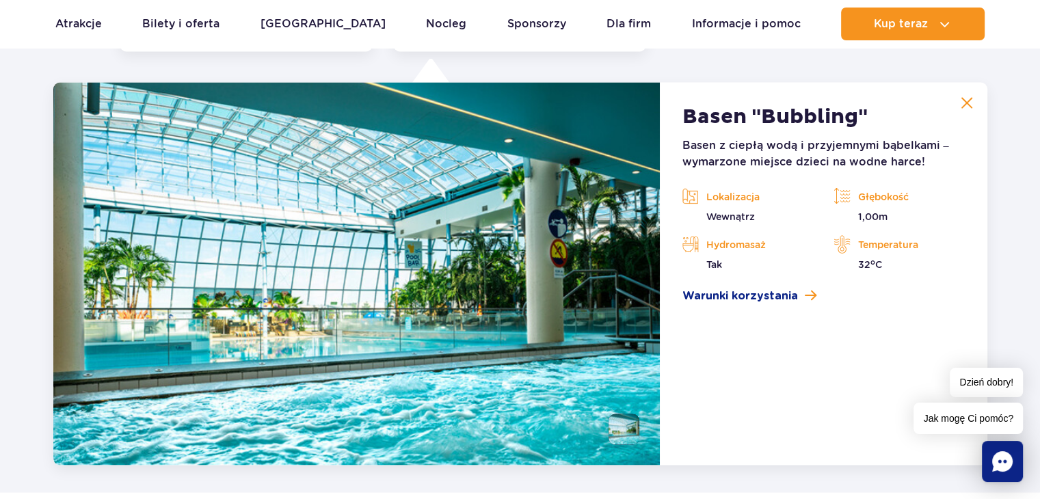
scroll to position [2647, 0]
click at [971, 105] on img at bounding box center [966, 103] width 12 height 12
